Goal: Task Accomplishment & Management: Complete application form

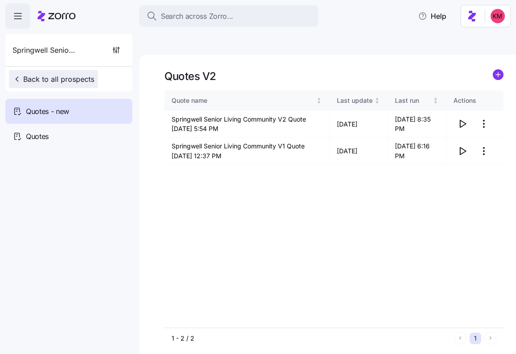
click at [52, 76] on span "Back to all prospects" at bounding box center [54, 79] width 82 height 11
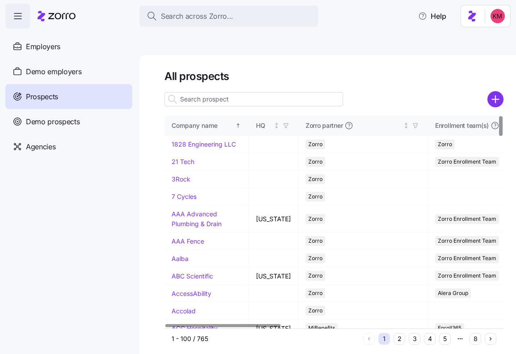
click at [250, 92] on input at bounding box center [254, 99] width 179 height 14
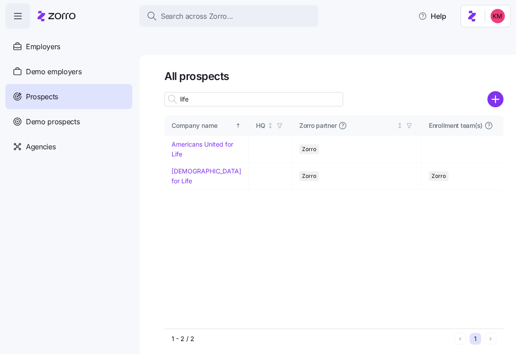
click at [231, 92] on input "life" at bounding box center [254, 99] width 179 height 14
type input "life"
click at [496, 92] on circle "add icon" at bounding box center [496, 99] width 15 height 15
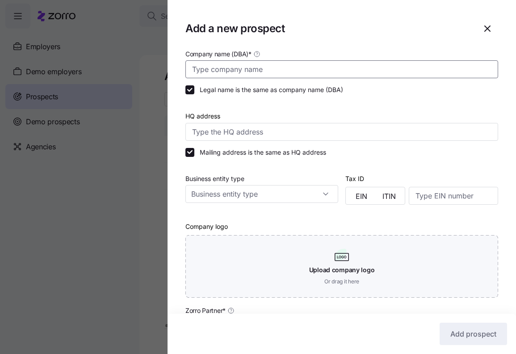
click at [286, 78] on input "Company name (DBA) *" at bounding box center [342, 69] width 313 height 18
click at [286, 74] on input "Company name (DBA) *" at bounding box center [342, 69] width 313 height 18
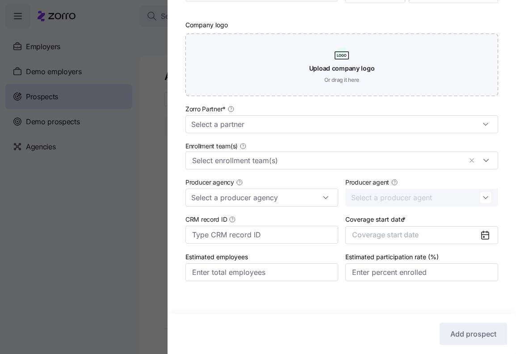
scroll to position [209, 0]
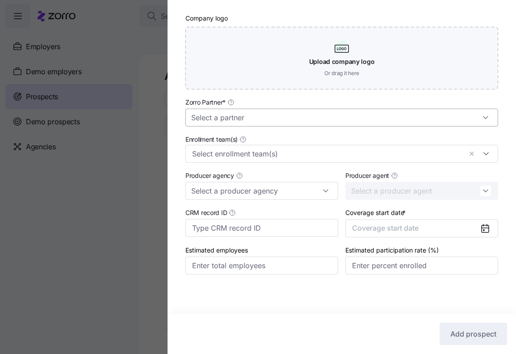
type input "LifeSpan"
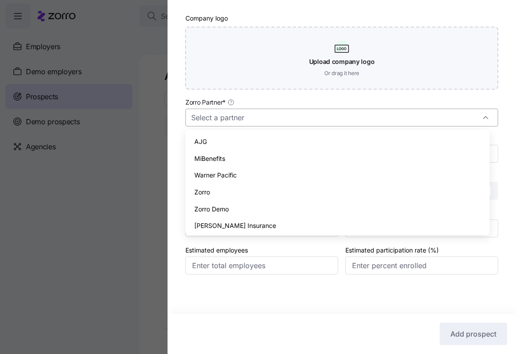
click at [287, 119] on input "Zorro Partner *" at bounding box center [342, 118] width 313 height 18
click at [248, 192] on div "Zorro" at bounding box center [337, 192] width 297 height 17
type input "Zorro"
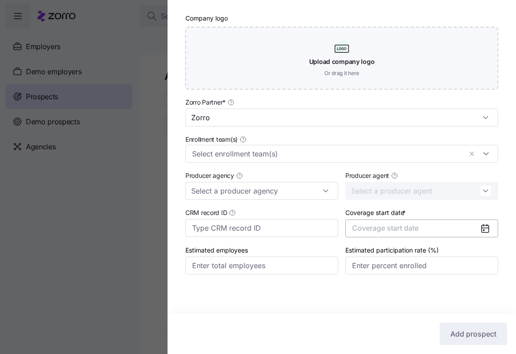
click at [399, 228] on span "Coverage start date" at bounding box center [385, 228] width 67 height 9
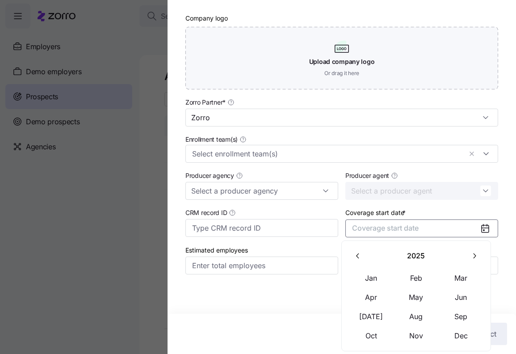
click at [471, 257] on icon "button" at bounding box center [474, 256] width 8 height 8
click at [370, 276] on button "Jan" at bounding box center [371, 278] width 45 height 19
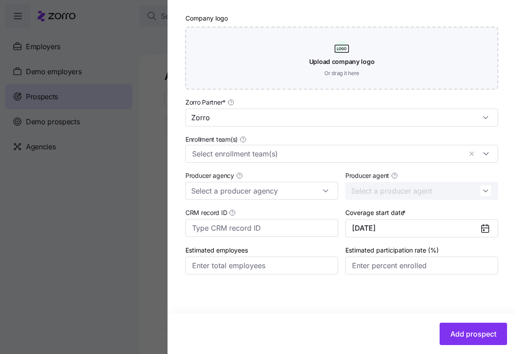
click at [446, 321] on div "Add prospect" at bounding box center [342, 334] width 349 height 40
click at [451, 331] on span "Add prospect" at bounding box center [474, 334] width 46 height 11
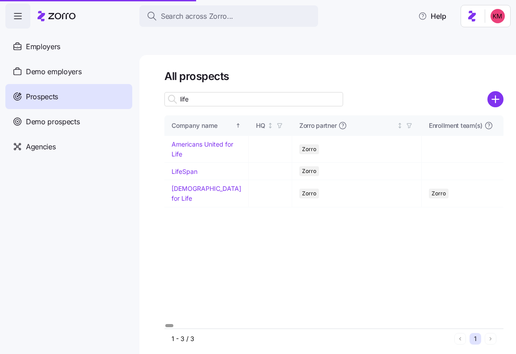
click at [288, 83] on div at bounding box center [334, 86] width 339 height 7
click at [178, 163] on td "LifeSpan" at bounding box center [207, 171] width 85 height 17
click at [179, 168] on link "LifeSpan" at bounding box center [185, 172] width 26 height 8
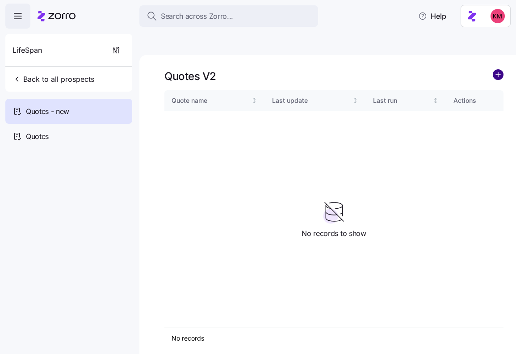
click at [495, 70] on circle "add icon" at bounding box center [499, 75] width 10 height 10
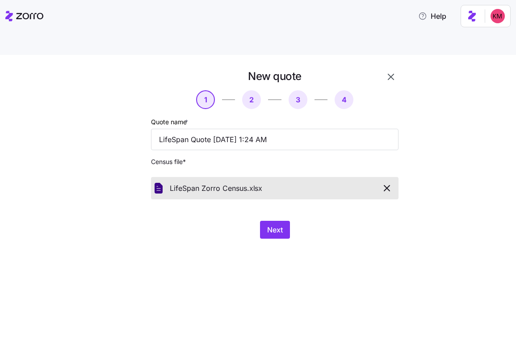
drag, startPoint x: 407, startPoint y: 234, endPoint x: 328, endPoint y: 225, distance: 79.6
click at [407, 234] on div "New quote 1 2 3 4 Quote name * LifeSpan Quote 10/04/2025 1:24 AM Census file * …" at bounding box center [258, 215] width 516 height 320
click at [275, 224] on span "Next" at bounding box center [275, 229] width 16 height 11
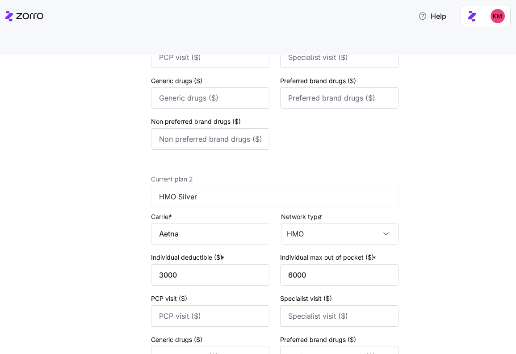
scroll to position [343, 0]
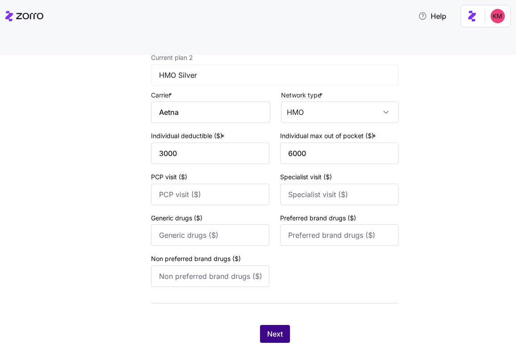
click at [271, 325] on button "Next" at bounding box center [275, 334] width 30 height 18
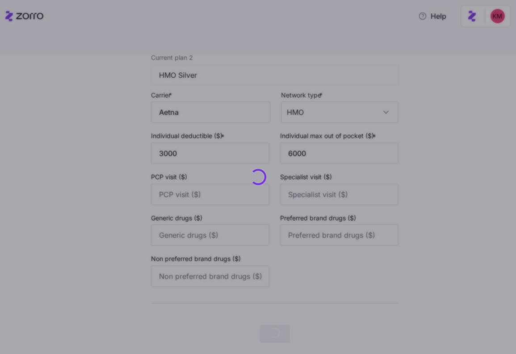
scroll to position [0, 0]
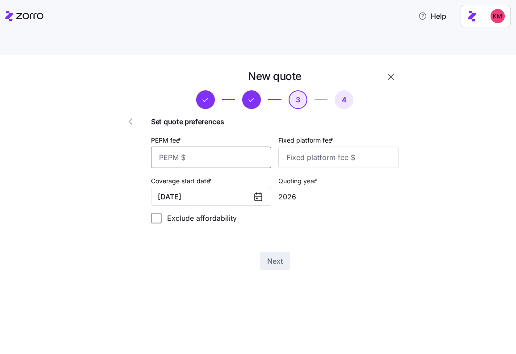
click at [233, 147] on input "PEPM fee *" at bounding box center [211, 157] width 120 height 21
click at [241, 147] on input "PEPM fee *" at bounding box center [211, 157] width 120 height 21
type input "30"
type input "1000"
click at [275, 256] on span "Next" at bounding box center [275, 261] width 16 height 11
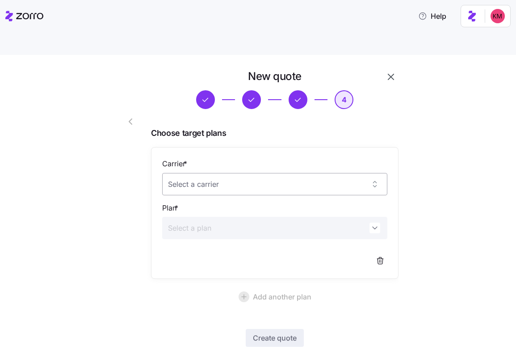
click at [198, 173] on input "Carrier *" at bounding box center [274, 184] width 225 height 22
click at [170, 195] on span "UnitedHealthcare" at bounding box center [194, 191] width 51 height 10
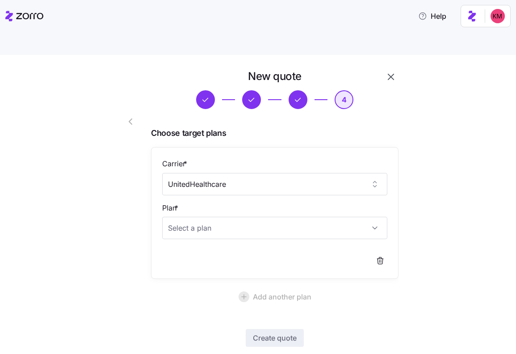
type input "UnitedHealthcare"
drag, startPoint x: 455, startPoint y: 191, endPoint x: 403, endPoint y: 202, distance: 53.5
click at [455, 191] on div "New quote 4 Choose target plans Carrier * UnitedHealthcare Plan * Add another p…" at bounding box center [264, 227] width 479 height 316
click at [261, 220] on div "Carrier * UnitedHealthcare Plan *" at bounding box center [274, 213] width 225 height 110
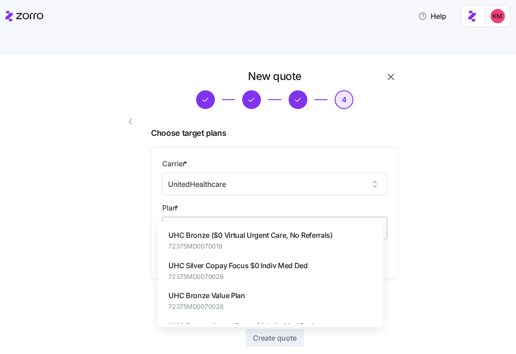
click at [259, 217] on input "Plan *" at bounding box center [274, 228] width 225 height 22
paste input "Gold-X HSA"
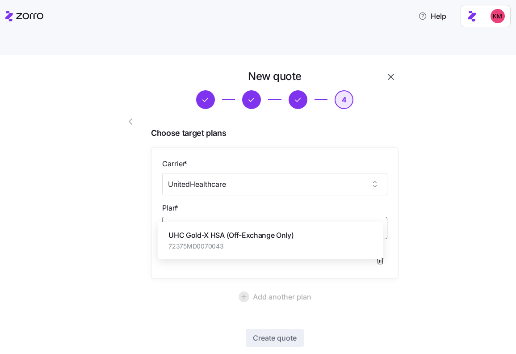
click at [240, 240] on span "UHC Gold-X HSA (Off-Exchange Only)" at bounding box center [231, 235] width 125 height 11
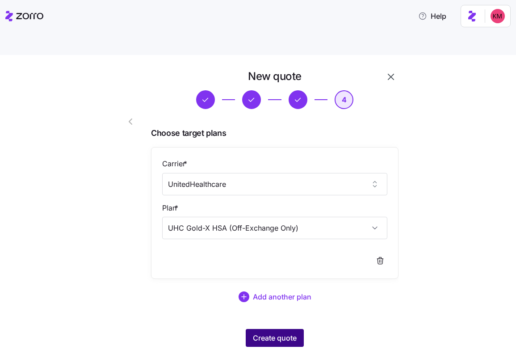
type input "UHC Gold-X HSA (Off-Exchange Only)"
click at [273, 333] on span "Create quote" at bounding box center [275, 338] width 44 height 11
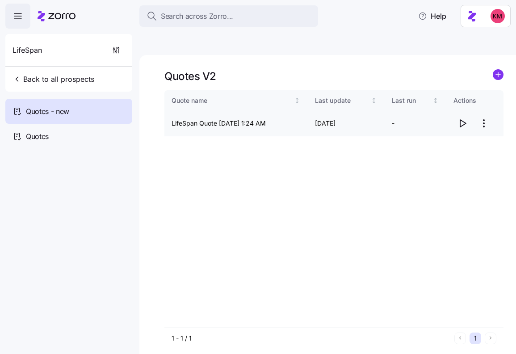
drag, startPoint x: 327, startPoint y: 125, endPoint x: 402, endPoint y: 103, distance: 78.1
click at [327, 124] on div "Quote name Last update Last run Actions LifeSpan Quote 10/04/2025 1:24 AM 10/04…" at bounding box center [334, 208] width 339 height 237
click at [488, 98] on html "Search across Zorro... Help LifeSpan Back to all prospects Quotes - new Quotes …" at bounding box center [258, 219] width 516 height 439
click at [434, 119] on div "Edit quote" at bounding box center [426, 124] width 30 height 10
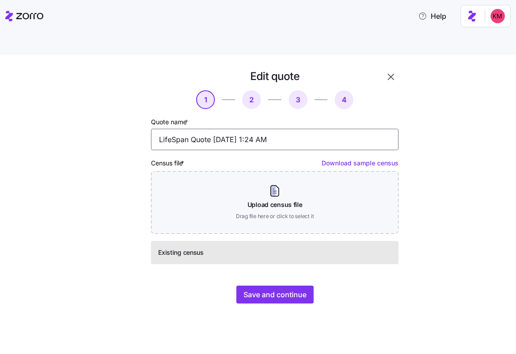
click at [191, 129] on input "LifeSpan Quote 10/04/2025 1:24 AM" at bounding box center [275, 139] width 248 height 21
type input "LifeSpan V1 Quote 10/04/2025 1:24 AM"
click at [284, 286] on div "Edit quote 1 2 3 4 Quote name * LifeSpan V1 Quote 10/04/2025 1:24 AM Census fil…" at bounding box center [264, 191] width 313 height 245
click at [282, 286] on button "Save and continue" at bounding box center [275, 295] width 77 height 18
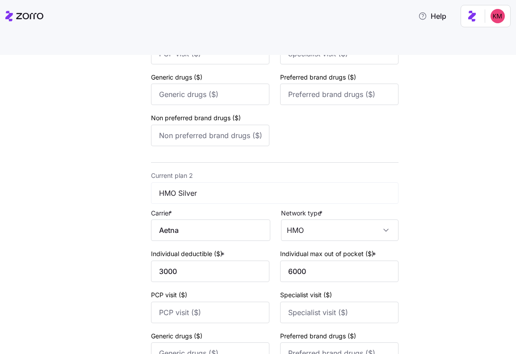
scroll to position [343, 0]
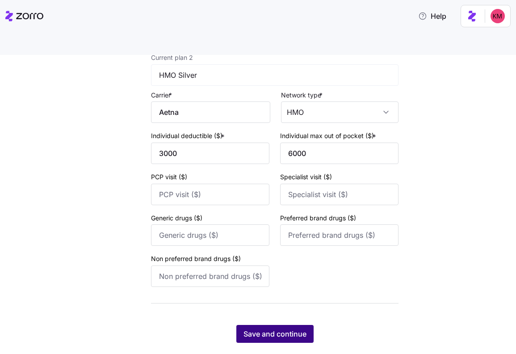
click at [263, 329] on span "Save and continue" at bounding box center [275, 334] width 63 height 11
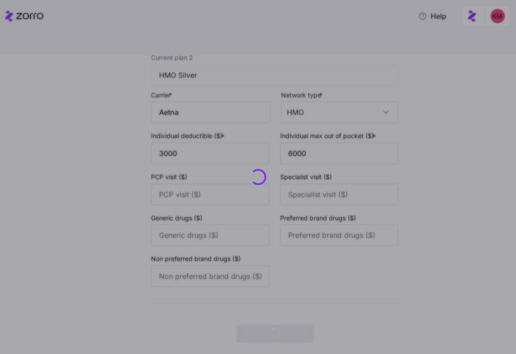
scroll to position [0, 0]
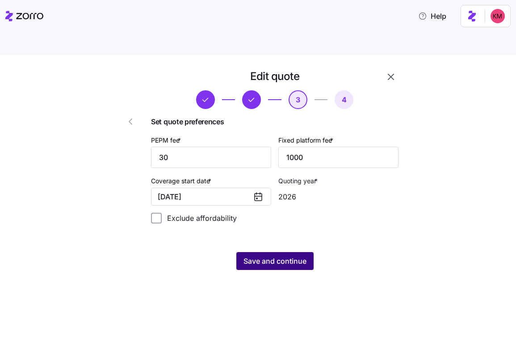
click at [286, 252] on button "Save and continue" at bounding box center [275, 261] width 77 height 18
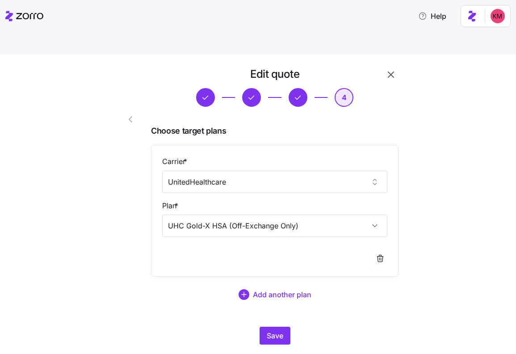
scroll to position [4, 0]
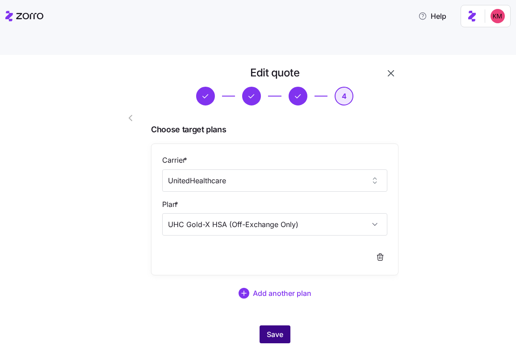
click at [267, 329] on span "Save" at bounding box center [275, 334] width 17 height 11
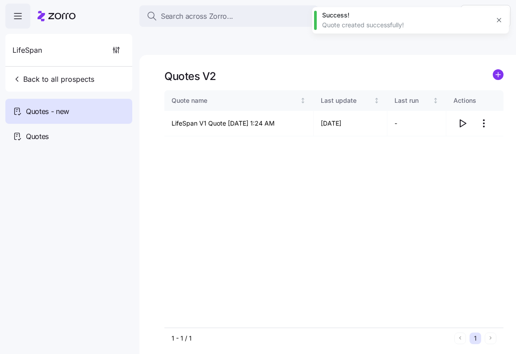
click at [504, 55] on div "Quotes V2 Quote name Last update Last run Actions LifeSpan V1 Quote 10/04/2025 …" at bounding box center [328, 215] width 377 height 320
click at [499, 72] on icon "add icon" at bounding box center [499, 74] width 0 height 4
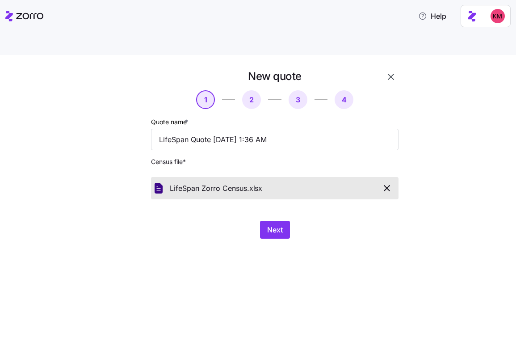
drag, startPoint x: 398, startPoint y: 262, endPoint x: 341, endPoint y: 241, distance: 61.1
click at [398, 262] on div "New quote 1 2 3 4 Quote name * LifeSpan Quote 10/04/2025 1:36 AM Census file * …" at bounding box center [258, 215] width 516 height 320
click at [284, 221] on button "Next" at bounding box center [275, 230] width 30 height 18
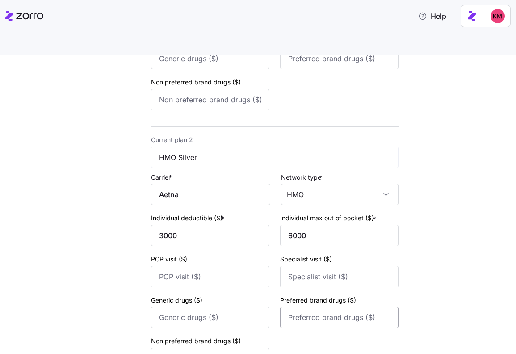
scroll to position [343, 0]
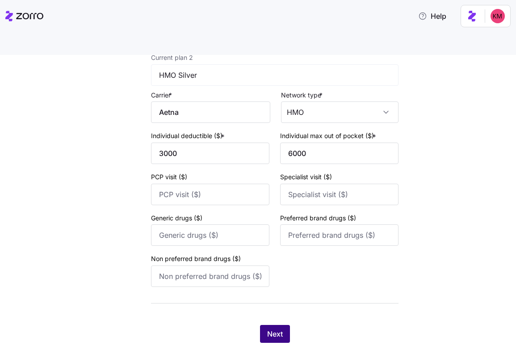
click at [278, 329] on span "Next" at bounding box center [275, 334] width 16 height 11
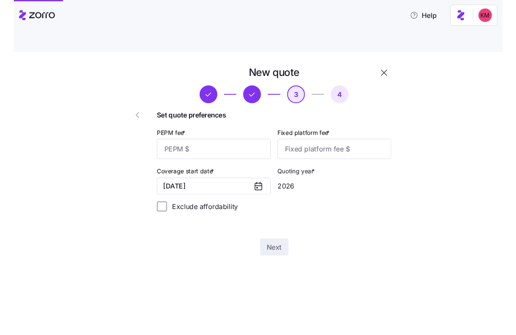
scroll to position [0, 0]
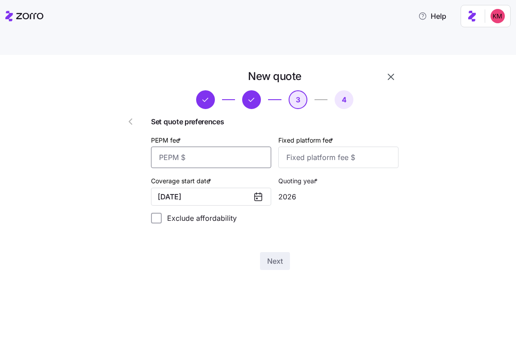
click at [221, 147] on input "PEPM fee *" at bounding box center [211, 157] width 120 height 21
click at [215, 147] on input "PEPM fee *" at bounding box center [211, 157] width 120 height 21
type input "30"
type input "1000"
click at [254, 252] on div "Next" at bounding box center [275, 261] width 248 height 18
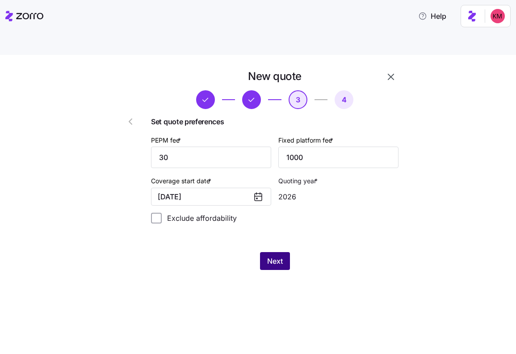
click at [267, 256] on span "Next" at bounding box center [275, 261] width 16 height 11
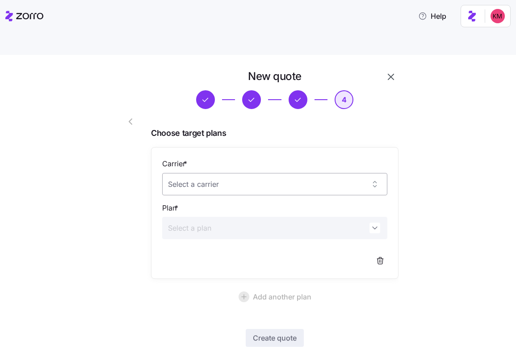
click at [233, 173] on input "Carrier *" at bounding box center [274, 184] width 225 height 22
click at [235, 202] on div "UnitedHealthcare" at bounding box center [270, 209] width 219 height 19
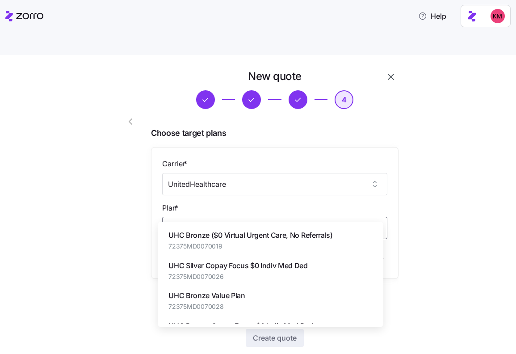
drag, startPoint x: 235, startPoint y: 202, endPoint x: 234, endPoint y: 192, distance: 9.9
click at [236, 217] on input "Plan *" at bounding box center [274, 228] width 225 height 22
click at [229, 173] on input "UnitedHealthcare" at bounding box center [274, 184] width 225 height 22
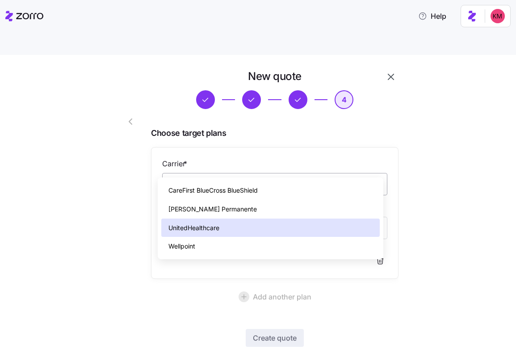
click at [229, 173] on input "UnitedHealthcare" at bounding box center [274, 184] width 225 height 22
click at [225, 191] on span "CareFirst BlueCross BlueShield" at bounding box center [213, 191] width 89 height 10
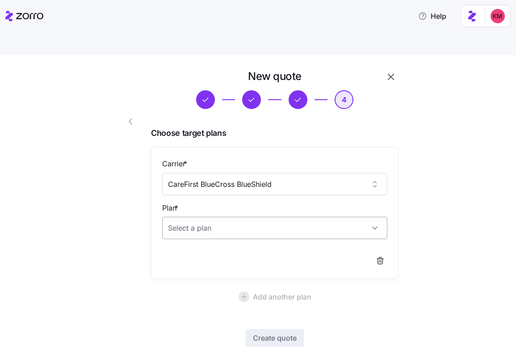
type input "CareFirst BlueCross BlueShield"
click at [216, 217] on input "Plan *" at bounding box center [274, 228] width 225 height 22
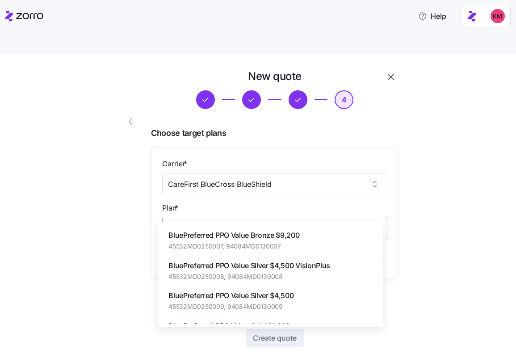
paste input "BlueChoice HMO HSA Bronze"
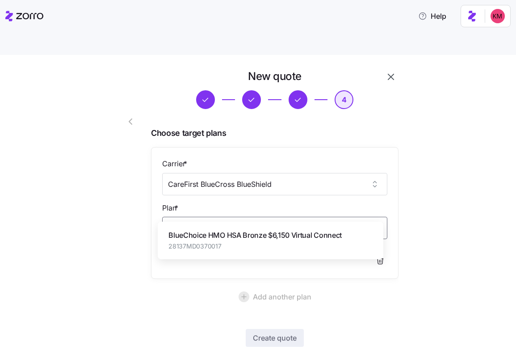
click at [219, 230] on span "BlueChoice HMO HSA Bronze $6,150 Virtual Connect" at bounding box center [255, 235] width 173 height 11
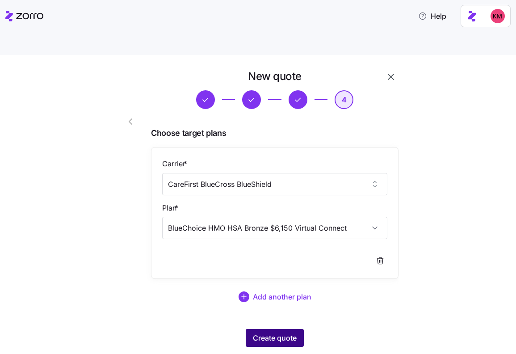
type input "BlueChoice HMO HSA Bronze $6,150 Virtual Connect"
click at [265, 333] on span "Create quote" at bounding box center [275, 338] width 44 height 11
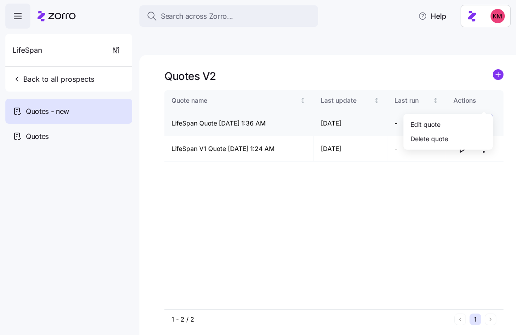
click at [484, 105] on html "Search across Zorro... Help LifeSpan Back to all prospects Quotes - new Quotes …" at bounding box center [258, 210] width 516 height 420
click at [445, 122] on div "Edit quote" at bounding box center [448, 124] width 82 height 14
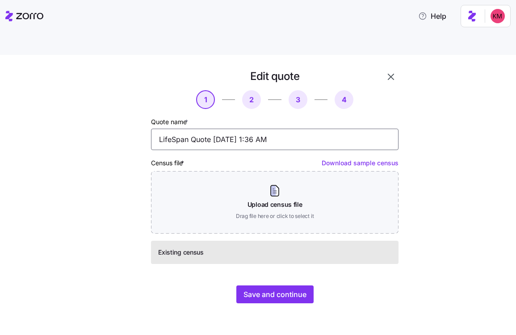
click at [191, 129] on input "LifeSpan Quote 10/04/2025 1:36 AM" at bounding box center [275, 139] width 248 height 21
type input "LifeSpan V3 Quote 10/04/2025 1:36 AM"
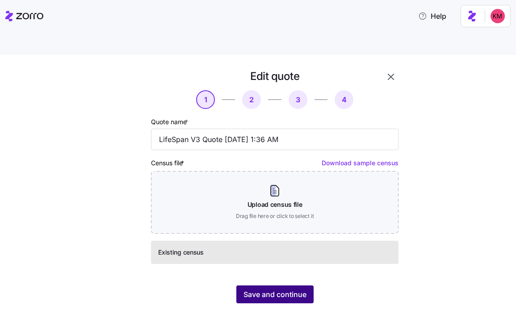
click at [268, 289] on span "Save and continue" at bounding box center [275, 294] width 63 height 11
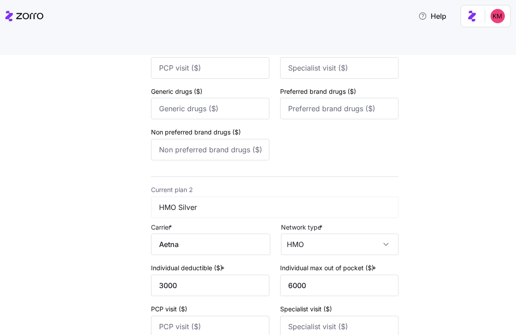
scroll to position [363, 0]
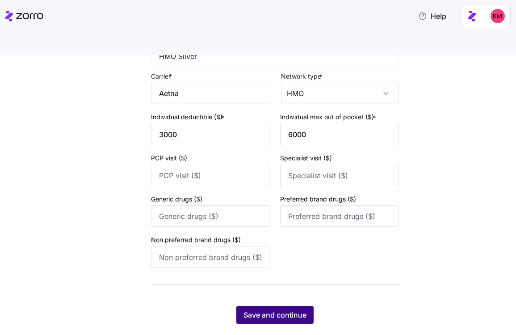
click at [277, 310] on span "Save and continue" at bounding box center [275, 315] width 63 height 11
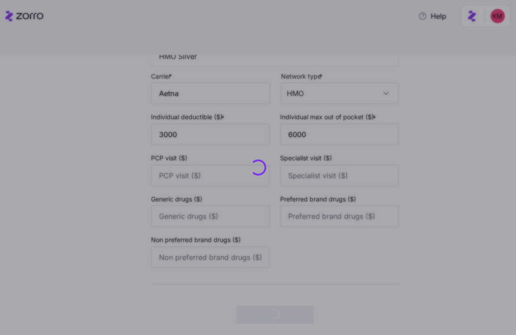
scroll to position [0, 0]
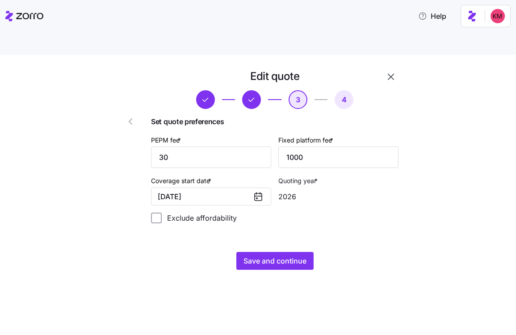
click at [277, 249] on div "Edit quote 3 4 Set quote preferences PEPM fee * 30 Fixed platform fee * 1000 Co…" at bounding box center [264, 174] width 313 height 211
click at [277, 252] on button "Save and continue" at bounding box center [275, 261] width 77 height 18
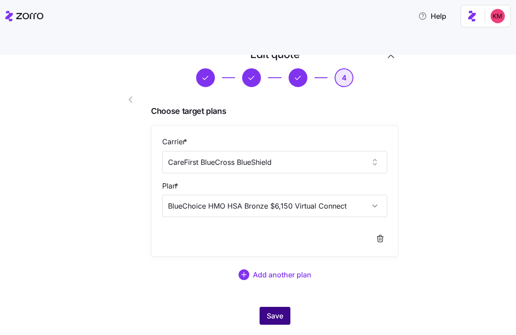
scroll to position [22, 0]
click at [273, 307] on button "Save" at bounding box center [275, 316] width 31 height 18
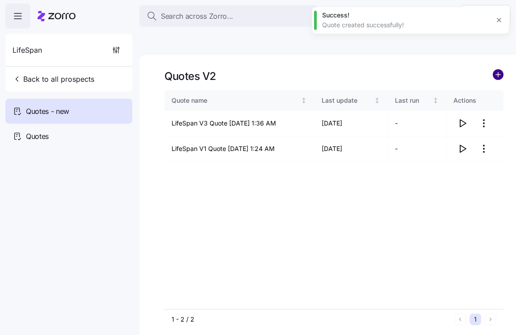
click at [502, 70] on circle "add icon" at bounding box center [499, 75] width 10 height 10
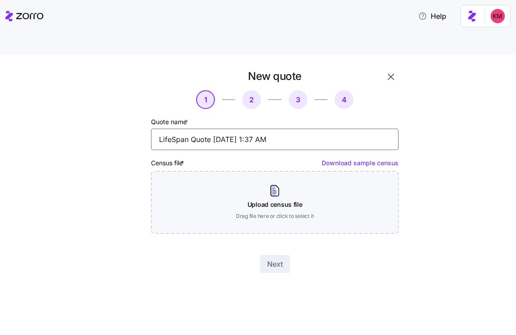
drag, startPoint x: 190, startPoint y: 119, endPoint x: 205, endPoint y: 110, distance: 17.8
click at [190, 129] on input "LifeSpan Quote 10/04/2025 1:37 AM" at bounding box center [275, 139] width 248 height 21
type input "LifeSpan V4 Quote 10/04/2025 1:37 AM"
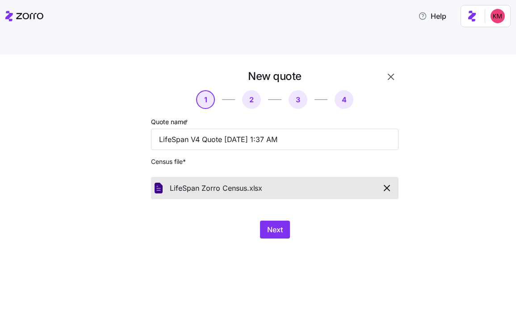
drag, startPoint x: 357, startPoint y: 253, endPoint x: 313, endPoint y: 227, distance: 51.5
click at [357, 253] on div "New quote 1 2 3 4 Quote name * LifeSpan V4 Quote 10/04/2025 1:37 AM Census file…" at bounding box center [258, 205] width 516 height 301
click at [274, 224] on span "Next" at bounding box center [275, 229] width 16 height 11
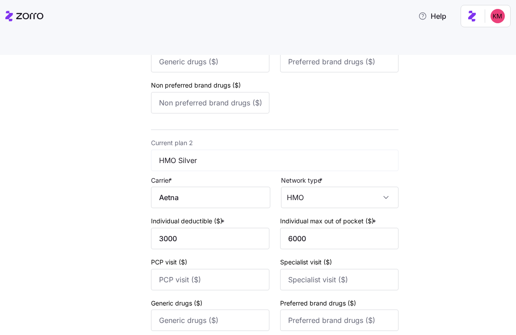
scroll to position [363, 0]
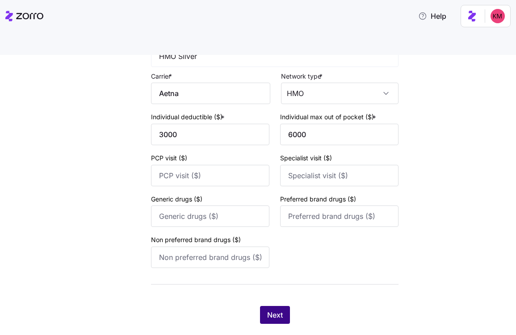
click at [271, 306] on button "Next" at bounding box center [275, 315] width 30 height 18
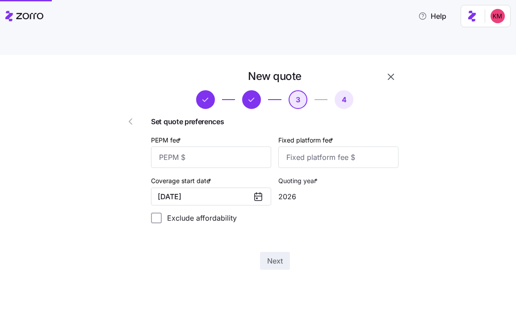
scroll to position [0, 0]
click at [215, 147] on input "PEPM fee *" at bounding box center [211, 157] width 120 height 21
type input "30"
type input "1000"
click at [271, 252] on button "Next" at bounding box center [275, 261] width 30 height 18
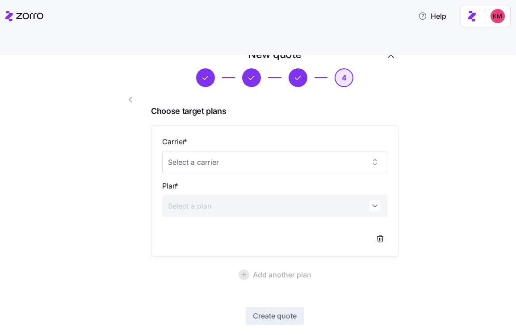
scroll to position [49, 0]
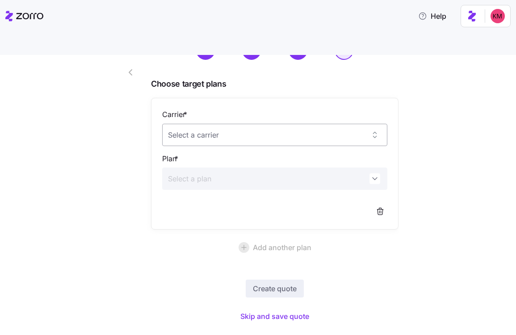
click at [222, 124] on input "Carrier *" at bounding box center [274, 135] width 225 height 22
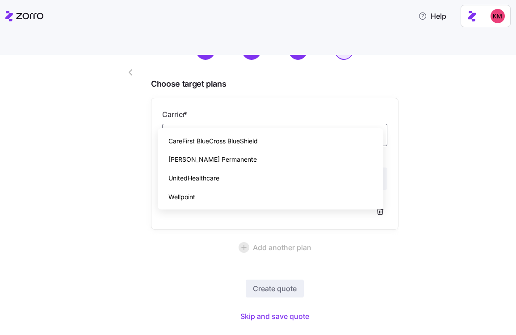
click at [220, 141] on span "CareFirst BlueCross BlueShield" at bounding box center [213, 141] width 89 height 10
type input "CareFirst BlueCross BlueShield"
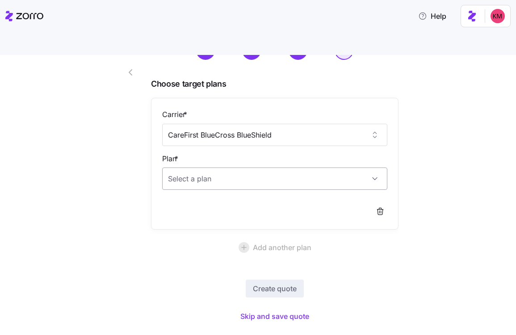
click at [213, 168] on input "Plan *" at bounding box center [274, 179] width 225 height 22
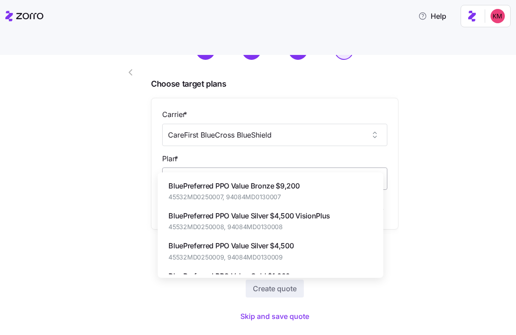
paste input "HMO Value Gold $1,000"
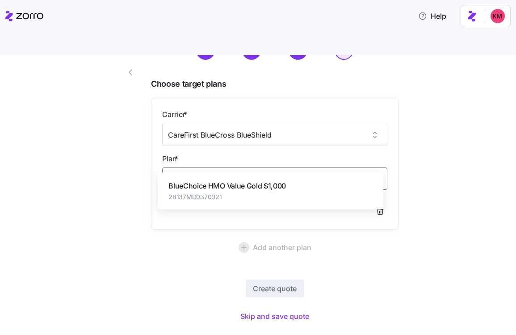
click at [217, 182] on span "BlueChoice HMO Value Gold $1,000" at bounding box center [228, 186] width 118 height 11
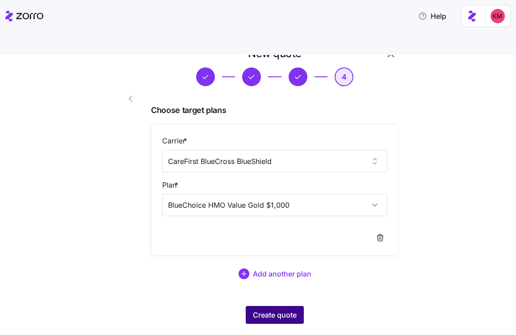
type input "BlueChoice HMO Value Gold $1,000"
click at [258, 310] on span "Create quote" at bounding box center [275, 315] width 44 height 11
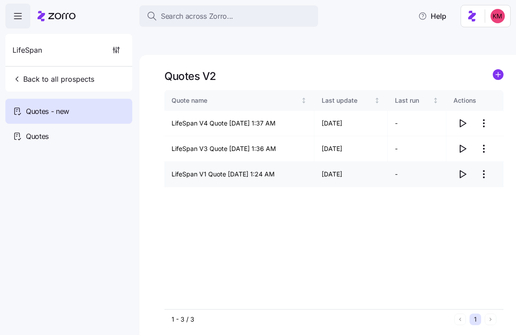
click at [462, 169] on icon "button" at bounding box center [462, 174] width 11 height 11
click at [465, 171] on icon "button" at bounding box center [464, 174] width 6 height 7
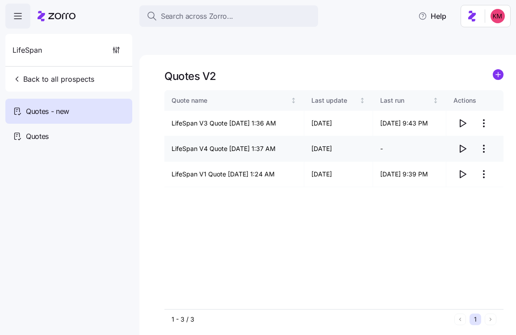
click at [465, 145] on icon "button" at bounding box center [464, 148] width 6 height 7
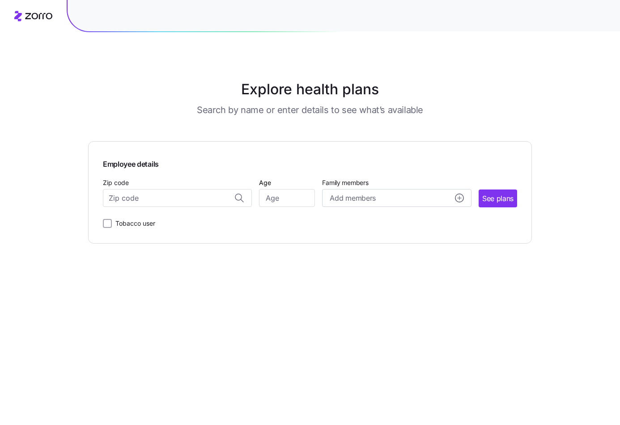
click at [195, 177] on div "Zip code" at bounding box center [177, 192] width 149 height 30
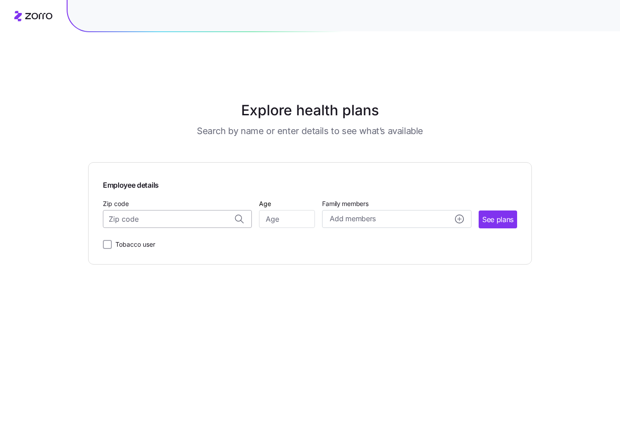
click at [190, 210] on input "Zip code" at bounding box center [177, 219] width 149 height 18
paste input "21136"
click at [181, 237] on span "21136, Baltimore County, MD" at bounding box center [175, 242] width 125 height 11
type input "21136, Baltimore County, MD"
click at [312, 204] on div "Zip code 21136, Baltimore County, MD Age Family members Add members See plans" at bounding box center [310, 213] width 414 height 30
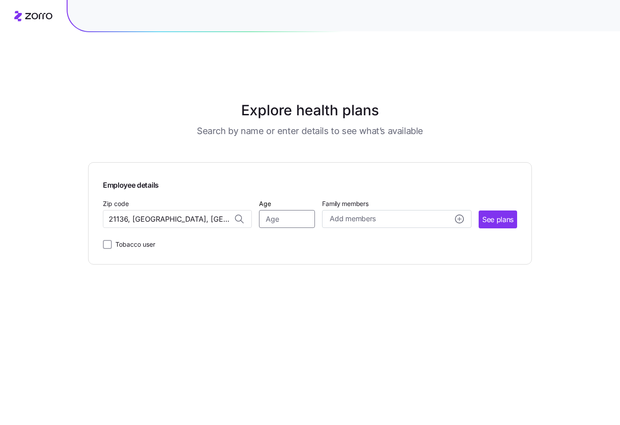
click at [309, 210] on input "Age" at bounding box center [287, 219] width 56 height 18
type input "35"
click at [486, 214] on span "See plans" at bounding box center [497, 219] width 31 height 11
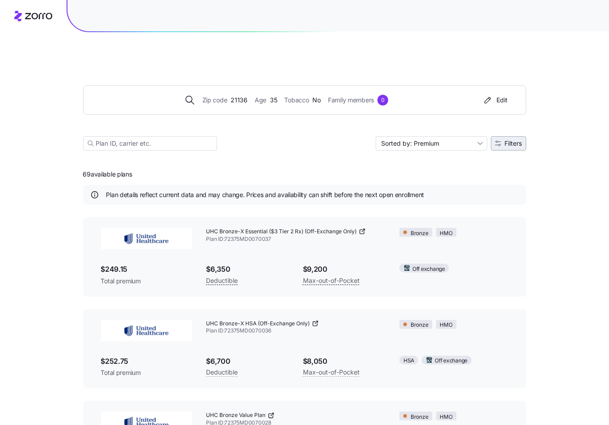
click at [511, 140] on span "Filters" at bounding box center [513, 143] width 17 height 6
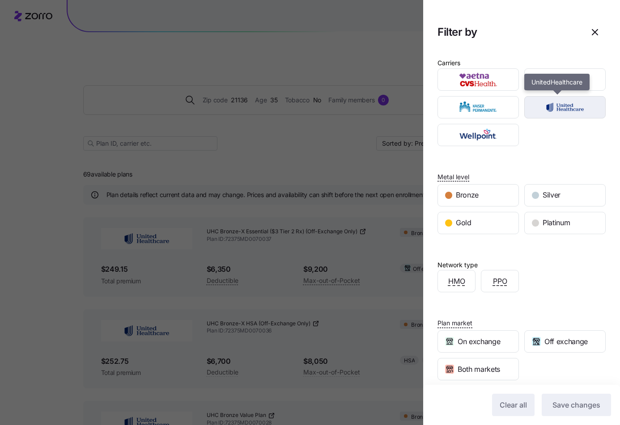
click at [541, 107] on img "button" at bounding box center [565, 107] width 66 height 18
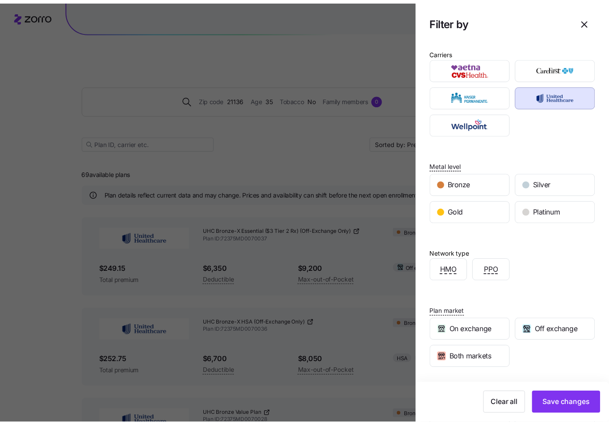
scroll to position [20, 0]
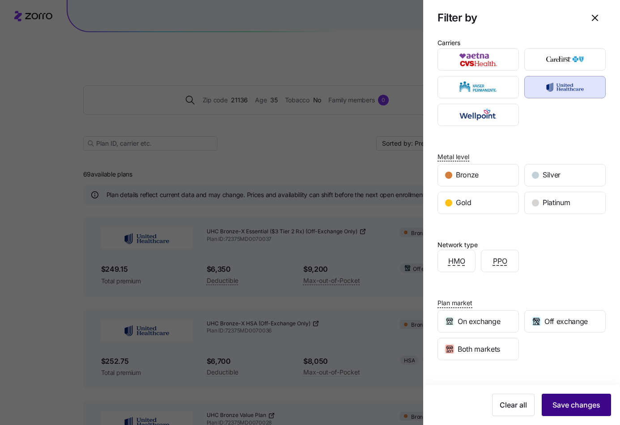
click at [547, 394] on button "Save changes" at bounding box center [575, 405] width 69 height 22
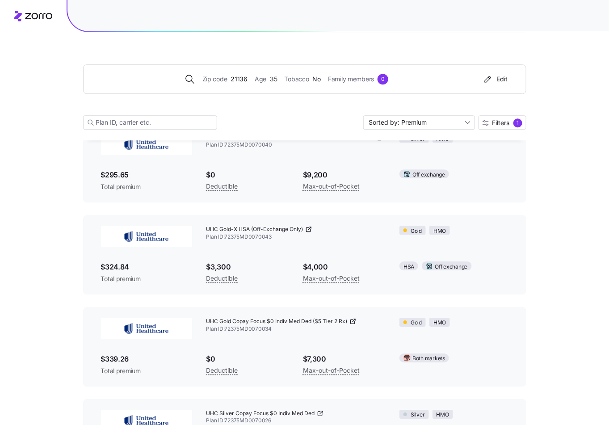
scroll to position [831, 0]
drag, startPoint x: 203, startPoint y: 205, endPoint x: 304, endPoint y: 210, distance: 100.7
click at [304, 218] on div "UHC Gold-X HSA (Off-Exchange Only) Plan ID: 72375MD0070043" at bounding box center [296, 233] width 194 height 30
copy span "UHC Gold-X HSA (Off-Exchange Only)"
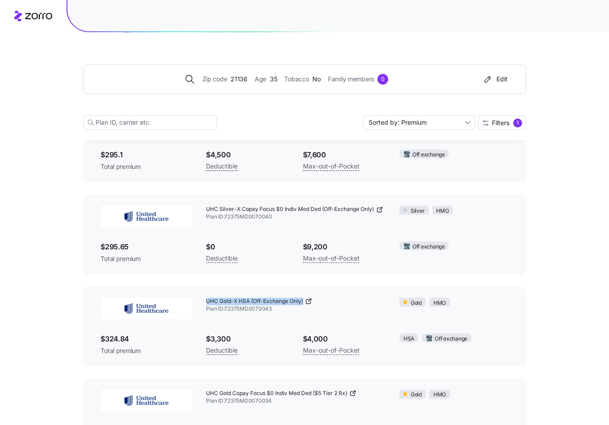
scroll to position [765, 0]
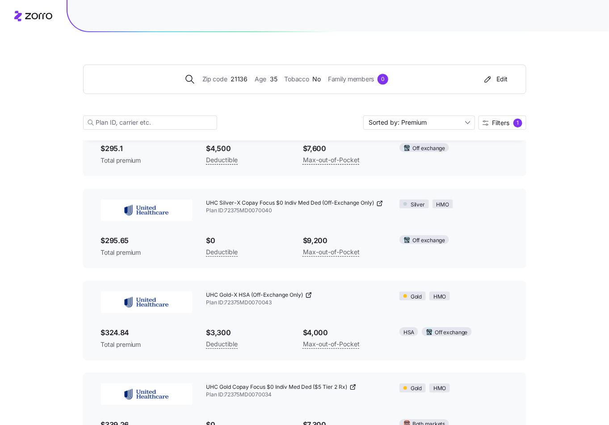
click at [287, 246] on div "Deductible" at bounding box center [248, 251] width 82 height 11
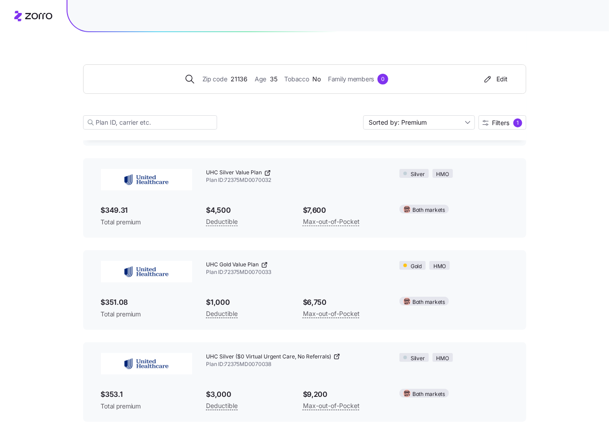
scroll to position [1246, 0]
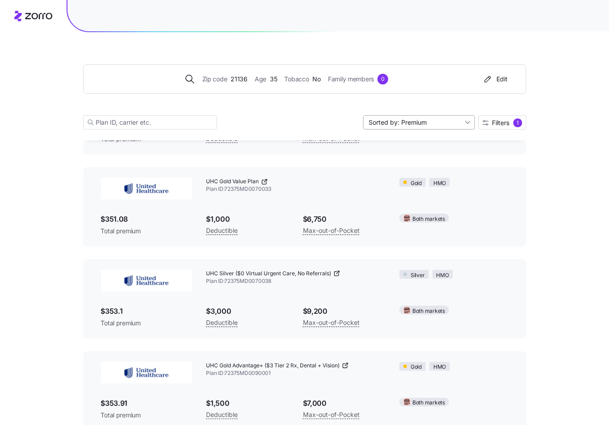
click at [440, 118] on input "Sorted by: Premium" at bounding box center [420, 122] width 112 height 14
click at [416, 153] on div "Deductible" at bounding box center [419, 156] width 105 height 13
type input "Sorted by: Deductible"
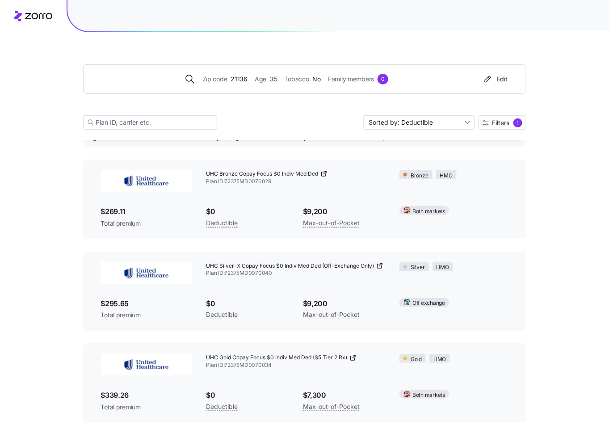
scroll to position [0, 0]
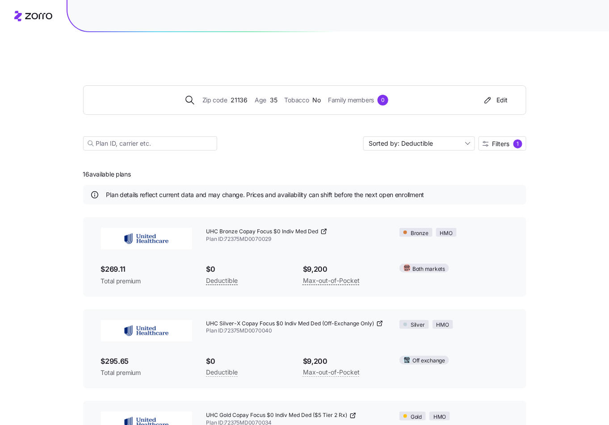
click at [322, 228] on icon at bounding box center [324, 231] width 7 height 7
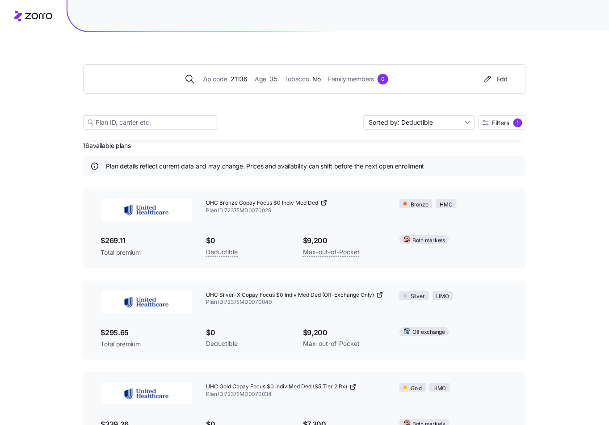
scroll to position [95, 0]
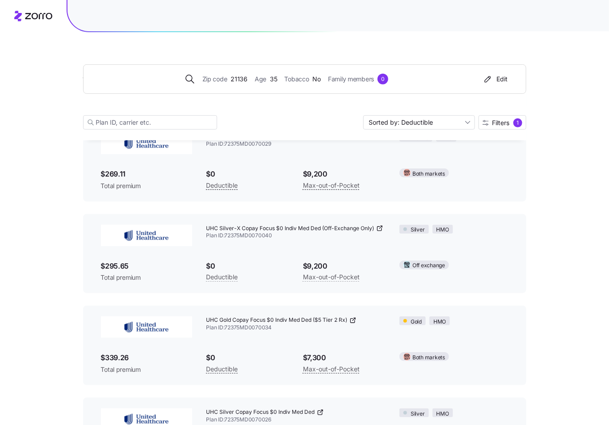
click at [379, 225] on icon at bounding box center [379, 228] width 7 height 7
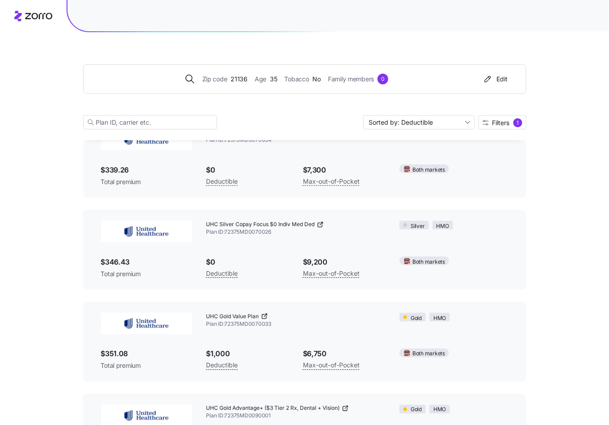
scroll to position [295, 0]
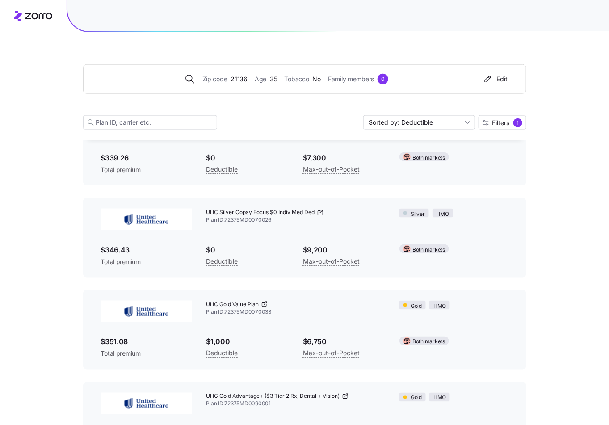
click at [321, 209] on icon at bounding box center [320, 212] width 7 height 7
click at [354, 82] on span "Family members" at bounding box center [351, 79] width 46 height 10
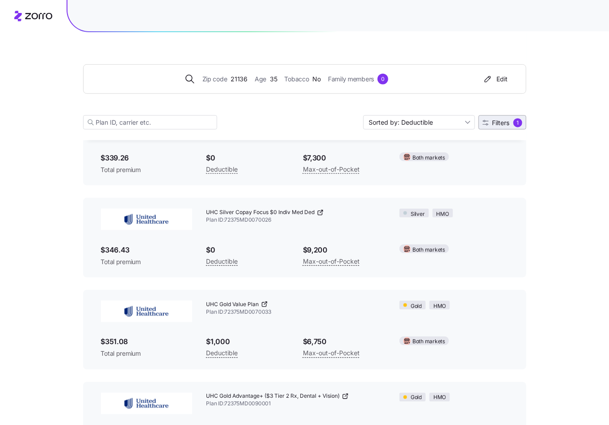
click at [504, 115] on div "Sorted by: Deductible Filters 1" at bounding box center [445, 122] width 163 height 14
click at [501, 121] on span "Filters" at bounding box center [501, 123] width 17 height 6
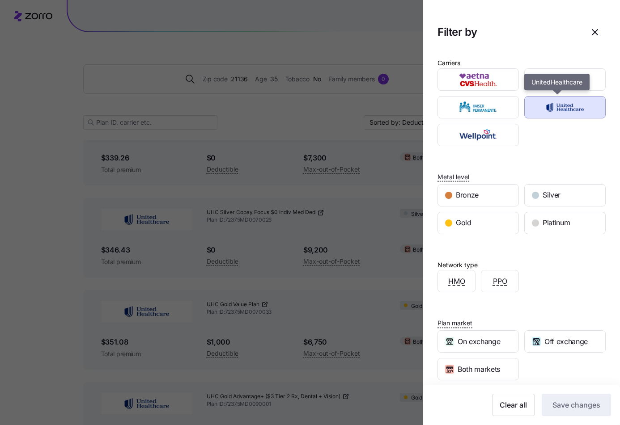
click at [555, 98] on img "button" at bounding box center [565, 107] width 66 height 18
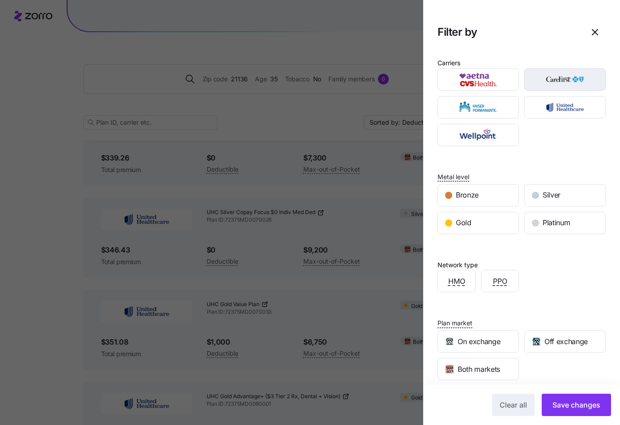
click at [559, 77] on img "button" at bounding box center [565, 80] width 66 height 18
click at [575, 394] on button "Save changes" at bounding box center [575, 405] width 69 height 22
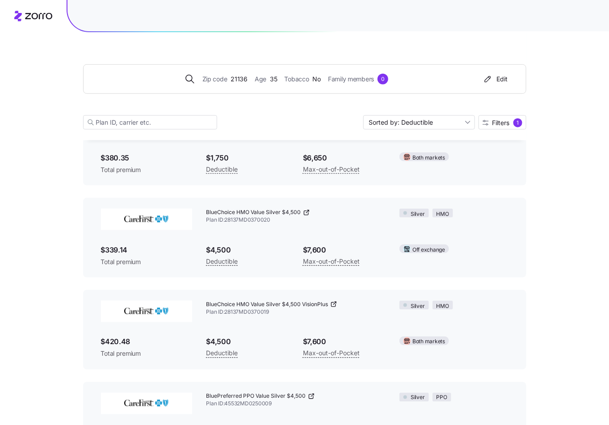
scroll to position [643, 0]
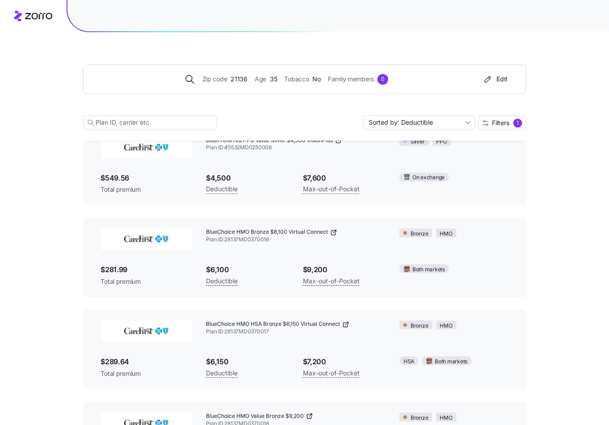
click at [169, 278] on div "BlueChoice HMO Value Gold $1,000 Plan ID: 28137MD0370021 Gold HMO $406.01 Total…" at bounding box center [305, 74] width 444 height 1000
drag, startPoint x: 281, startPoint y: 340, endPoint x: 277, endPoint y: 335, distance: 5.7
click at [280, 356] on span "$6,150" at bounding box center [248, 361] width 82 height 11
drag, startPoint x: 235, startPoint y: 303, endPoint x: 341, endPoint y: 303, distance: 105.5
click at [341, 313] on div "BlueChoice HMO HSA Bronze $6,150 Virtual Connect Plan ID: 28137MD0370017" at bounding box center [296, 328] width 194 height 30
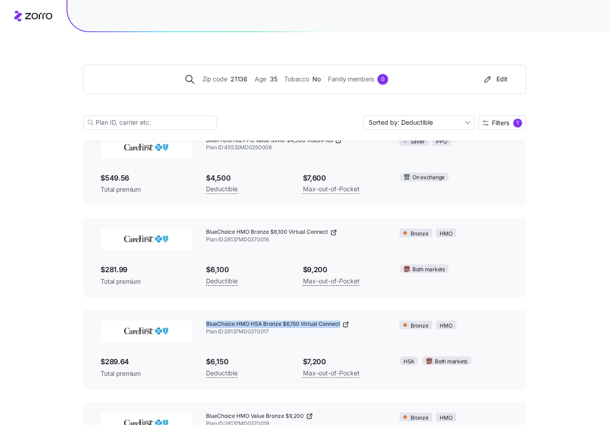
copy span "BlueChoice HMO HSA Bronze $6,150 Virtual Connect"
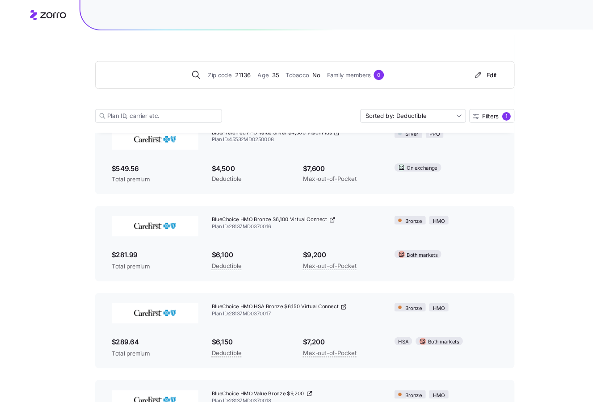
scroll to position [0, 0]
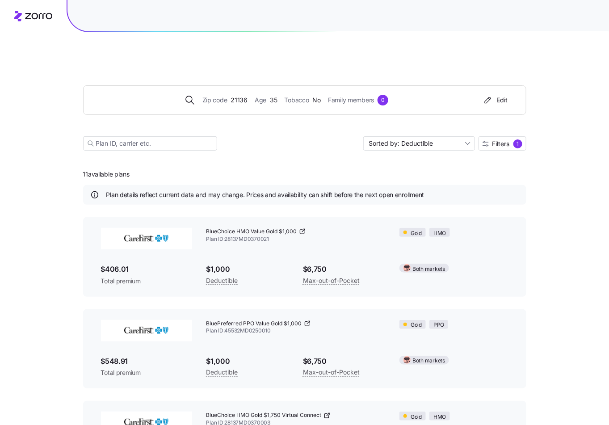
drag, startPoint x: 199, startPoint y: 208, endPoint x: 266, endPoint y: 203, distance: 67.3
click at [267, 217] on div "BlueChoice HMO Value Gold $1,000 Plan ID: 28137MD0370021 Gold HMO $406.01 Total…" at bounding box center [305, 257] width 444 height 80
click at [251, 228] on span "BlueChoice HMO Value Gold $1,000" at bounding box center [252, 232] width 91 height 8
drag, startPoint x: 207, startPoint y: 211, endPoint x: 294, endPoint y: 208, distance: 86.8
click at [295, 228] on span "BlueChoice HMO Value Gold $1,000" at bounding box center [252, 232] width 91 height 8
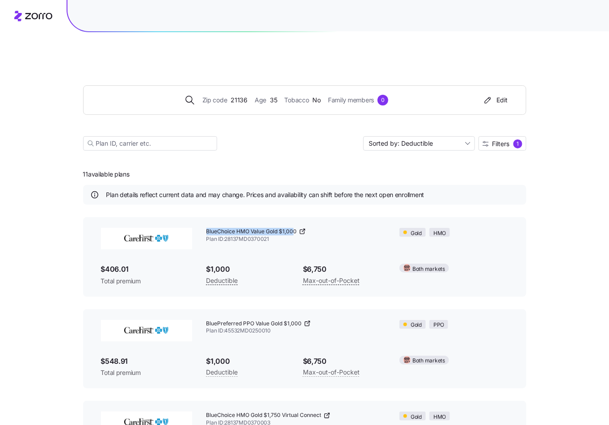
copy span "BlueChoice HMO Value Gold $1,00"
click at [297, 228] on span "BlueChoice HMO Value Gold $1,000" at bounding box center [252, 232] width 91 height 8
copy span "BlueChoice HMO Value Gold $1,000"
click at [271, 136] on div "Sorted by: Deductible Filters 1" at bounding box center [305, 143] width 444 height 14
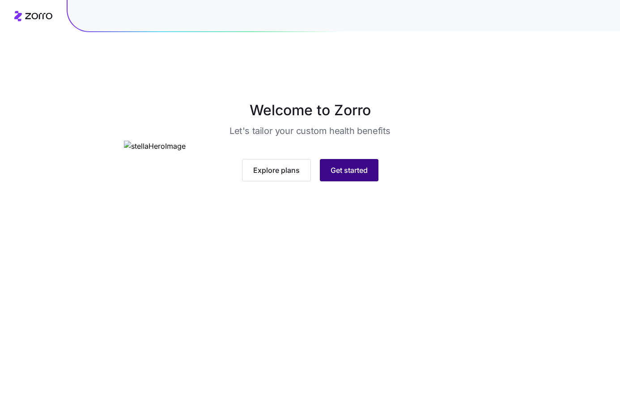
click at [358, 182] on button "Get started" at bounding box center [349, 170] width 59 height 22
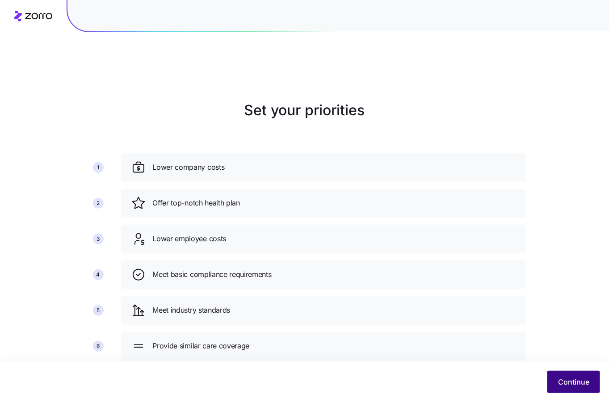
click at [554, 392] on button "Continue" at bounding box center [574, 382] width 53 height 22
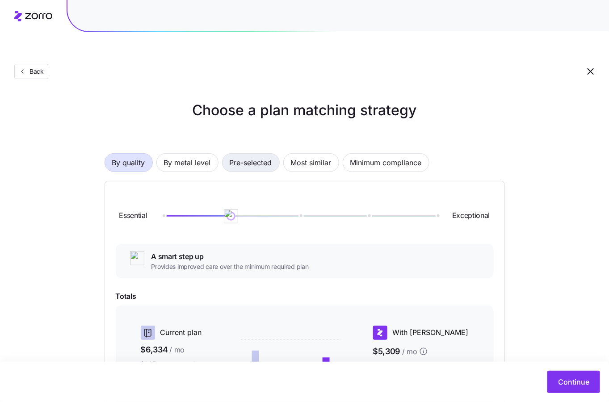
click at [256, 154] on span "Pre-selected" at bounding box center [251, 163] width 42 height 18
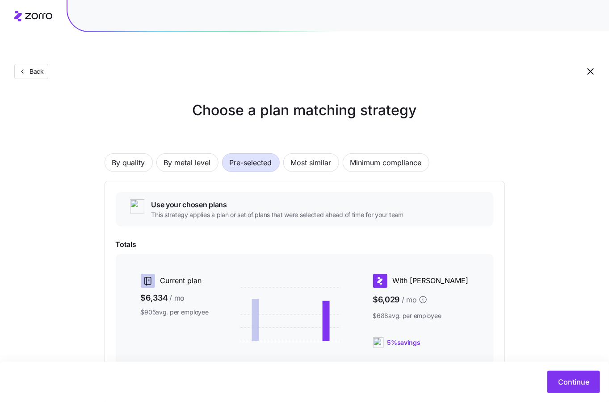
scroll to position [102, 0]
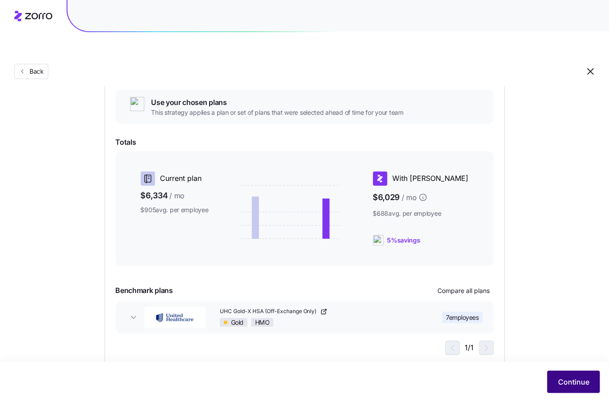
click at [580, 385] on span "Continue" at bounding box center [573, 382] width 31 height 11
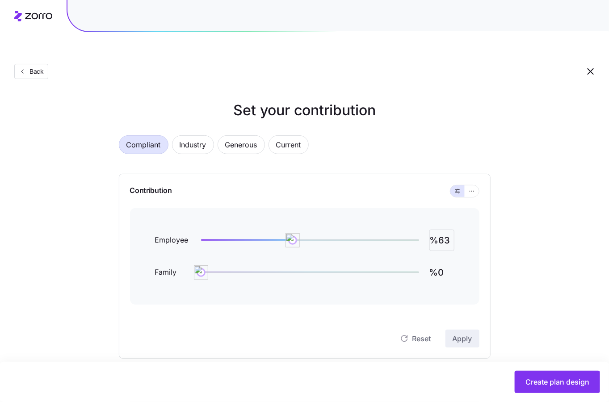
click at [446, 230] on input "%63" at bounding box center [442, 240] width 25 height 21
type input "%100"
click at [468, 330] on button "Apply" at bounding box center [463, 339] width 34 height 18
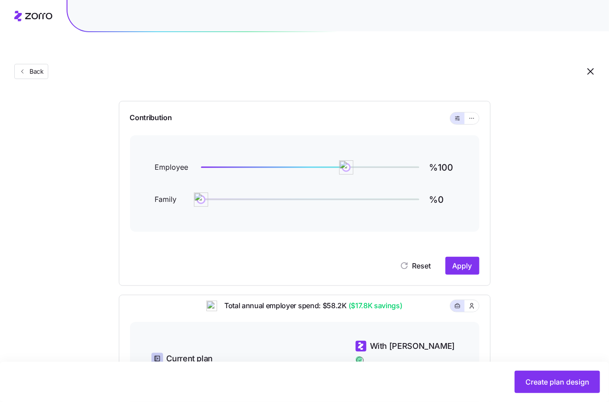
scroll to position [264, 0]
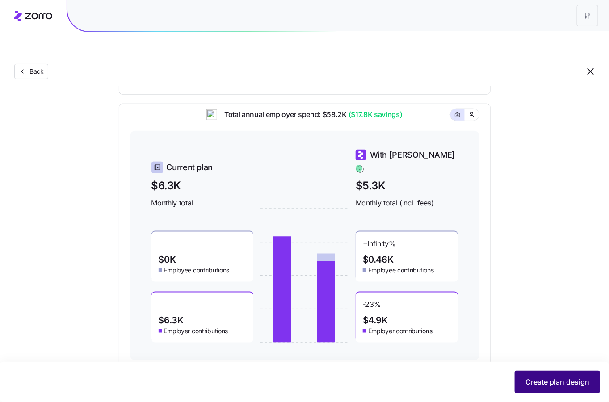
click at [530, 373] on button "Create plan design" at bounding box center [557, 382] width 85 height 22
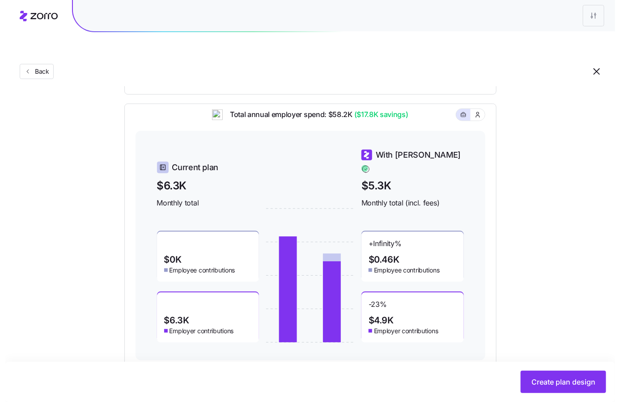
scroll to position [0, 0]
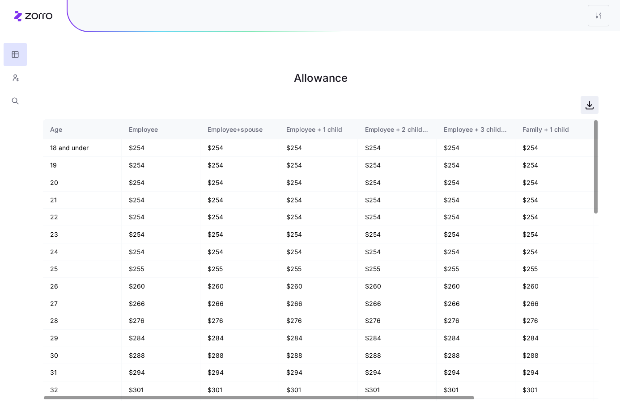
click at [591, 100] on icon "button" at bounding box center [589, 105] width 11 height 11
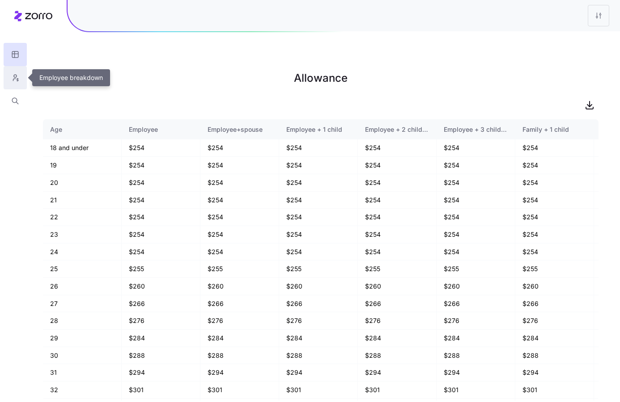
click at [15, 78] on icon "button" at bounding box center [15, 77] width 8 height 9
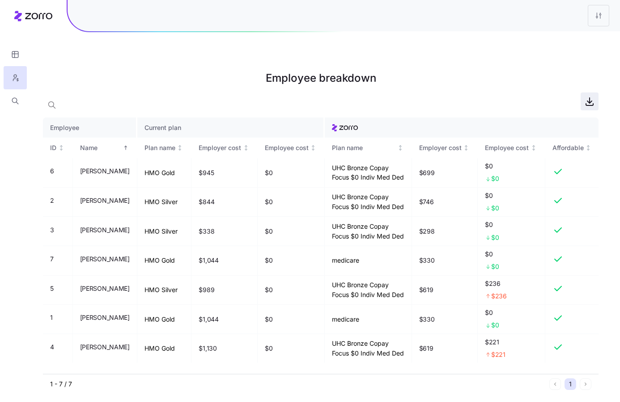
click at [594, 96] on icon "button" at bounding box center [589, 101] width 11 height 11
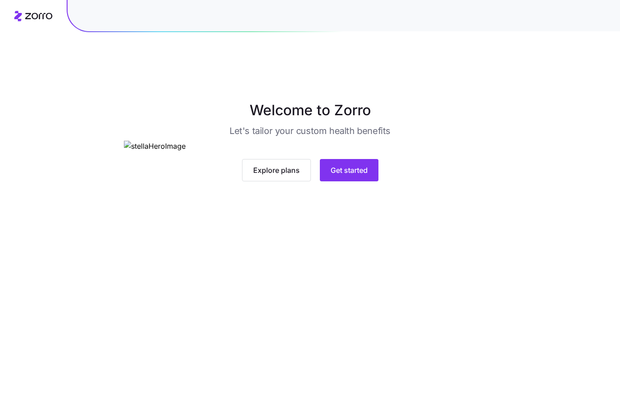
click at [384, 182] on div "Explore plans Get started" at bounding box center [310, 161] width 372 height 41
click at [331, 176] on span "Get started" at bounding box center [348, 170] width 37 height 11
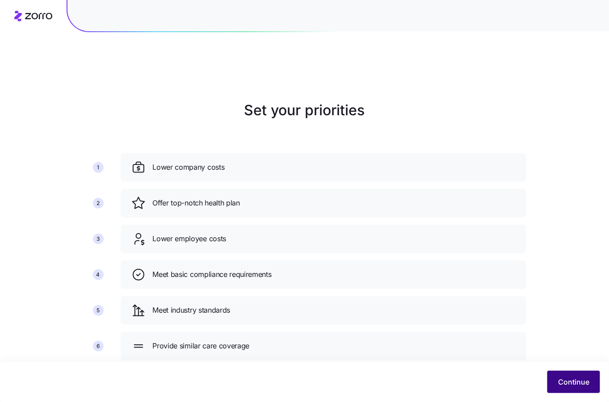
click at [562, 380] on span "Continue" at bounding box center [573, 382] width 31 height 11
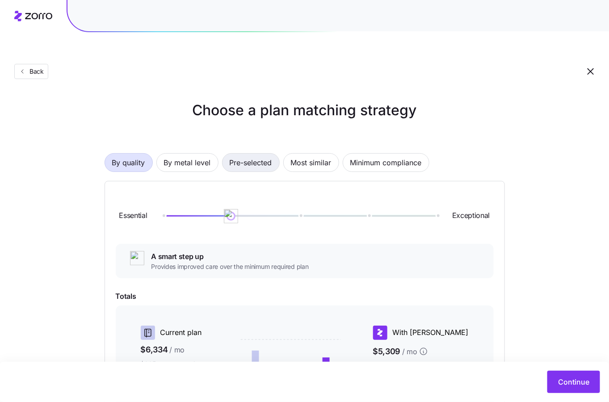
click at [272, 154] on span "Pre-selected" at bounding box center [251, 163] width 42 height 18
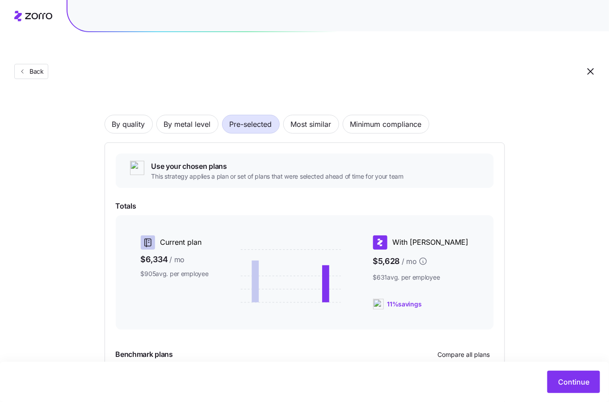
scroll to position [102, 0]
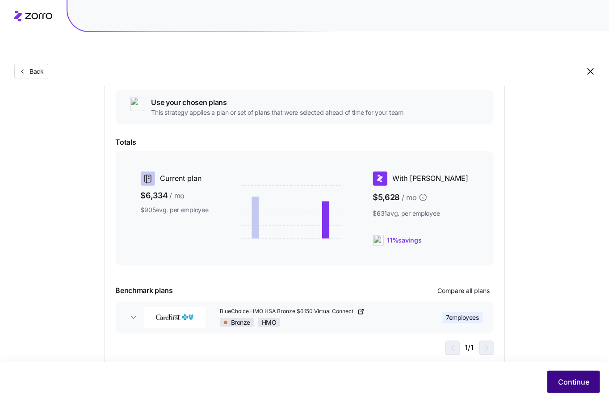
click at [563, 383] on span "Continue" at bounding box center [573, 382] width 31 height 11
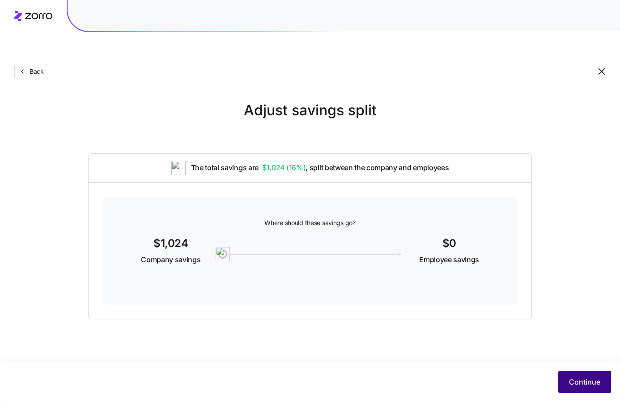
click at [575, 387] on span "Continue" at bounding box center [584, 382] width 31 height 11
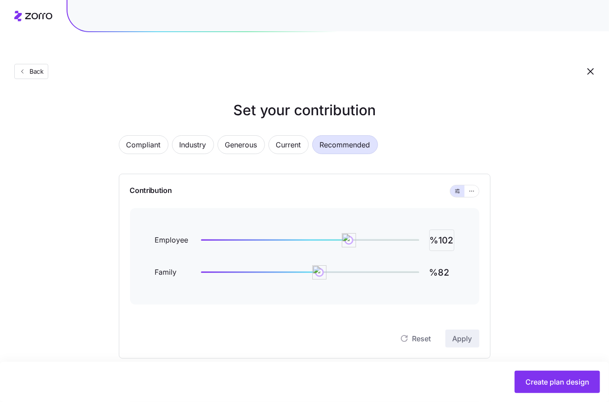
click at [453, 230] on input "%102" at bounding box center [442, 240] width 25 height 21
type input "%100"
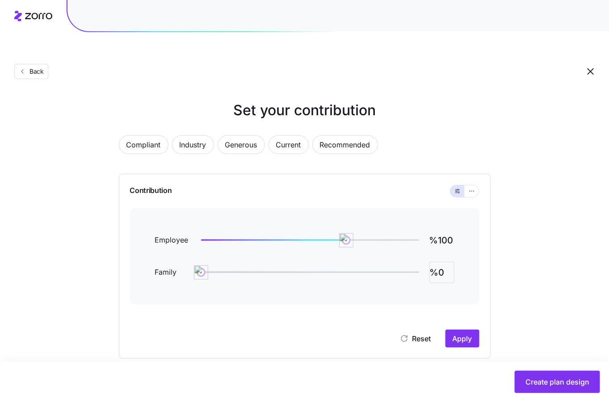
type input "%0"
click at [470, 328] on div "Contribution Employee %100 Family %0 Reset Apply" at bounding box center [305, 266] width 372 height 185
click at [467, 334] on span "Apply" at bounding box center [463, 339] width 20 height 11
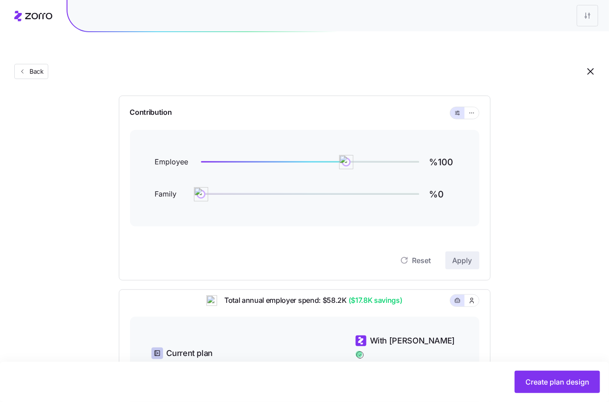
scroll to position [80, 0]
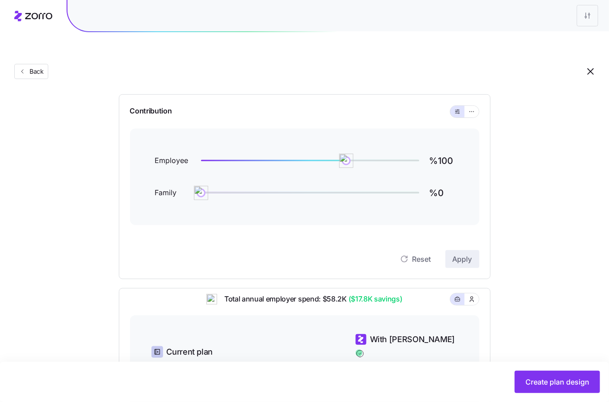
click at [475, 95] on div "Contribution" at bounding box center [305, 112] width 350 height 34
click at [474, 106] on div at bounding box center [465, 112] width 29 height 12
click at [471, 106] on icon "button" at bounding box center [472, 111] width 6 height 11
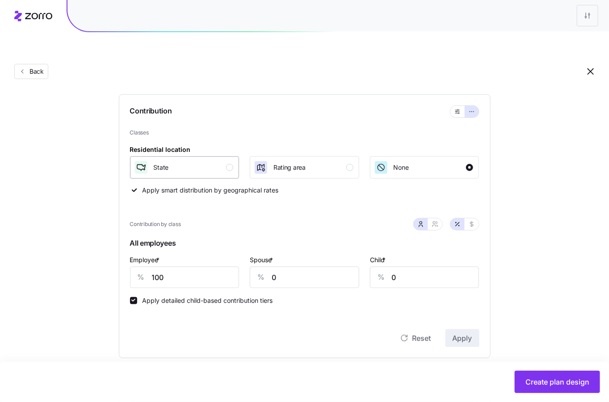
click at [181, 161] on div "State" at bounding box center [184, 168] width 100 height 14
click at [429, 161] on div "None" at bounding box center [424, 168] width 100 height 14
click at [452, 328] on div "Contribution Classes Residential location State Rating area None Apply smart di…" at bounding box center [305, 226] width 372 height 264
click at [453, 333] on span "Apply" at bounding box center [463, 338] width 20 height 11
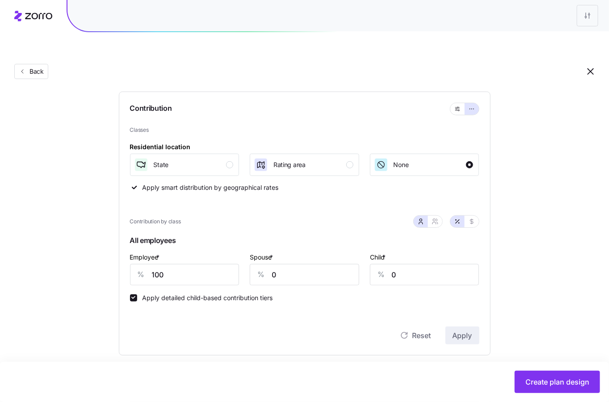
scroll to position [344, 0]
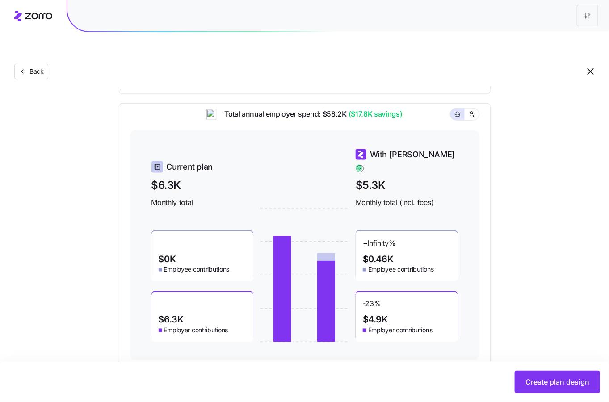
click at [515, 390] on div "Create plan design" at bounding box center [305, 382] width 592 height 22
click at [516, 388] on button "Create plan design" at bounding box center [557, 382] width 85 height 22
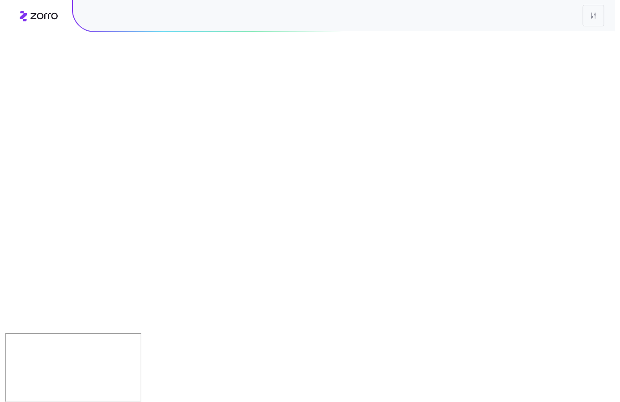
scroll to position [0, 0]
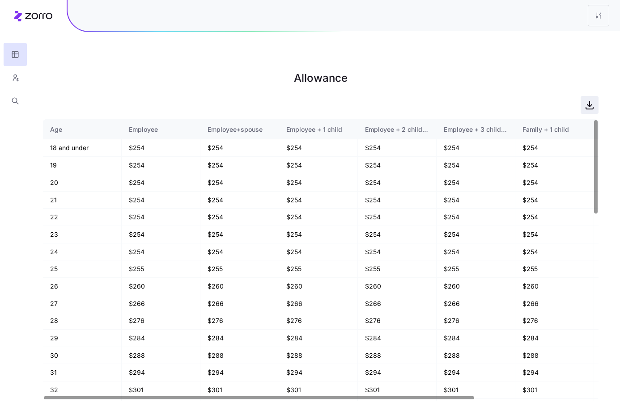
click at [581, 97] on span "button" at bounding box center [589, 105] width 17 height 17
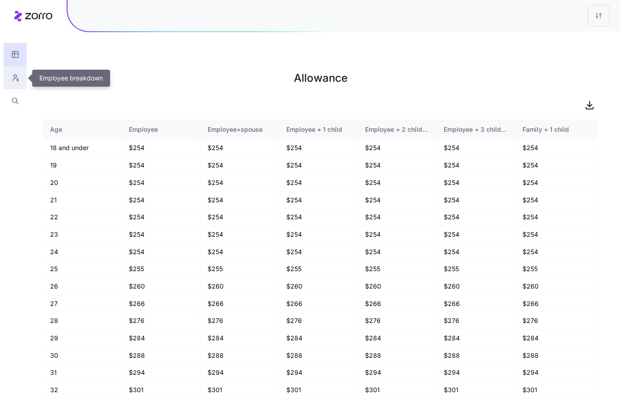
click at [13, 74] on icon "button" at bounding box center [15, 77] width 8 height 9
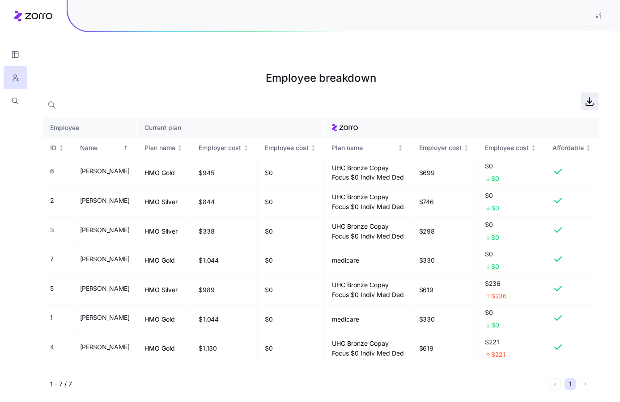
click at [586, 96] on icon "button" at bounding box center [589, 101] width 11 height 11
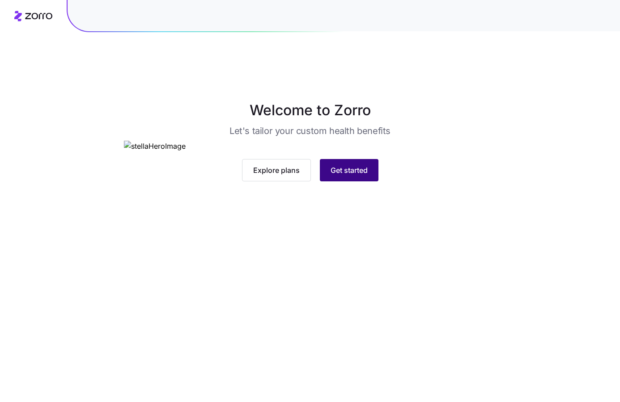
click at [352, 176] on span "Get started" at bounding box center [348, 170] width 37 height 11
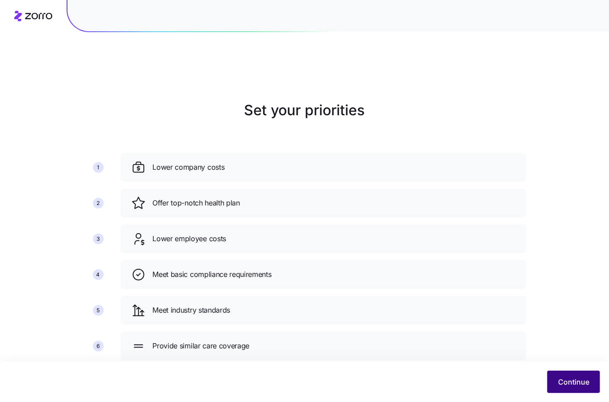
click at [561, 376] on button "Continue" at bounding box center [574, 382] width 53 height 22
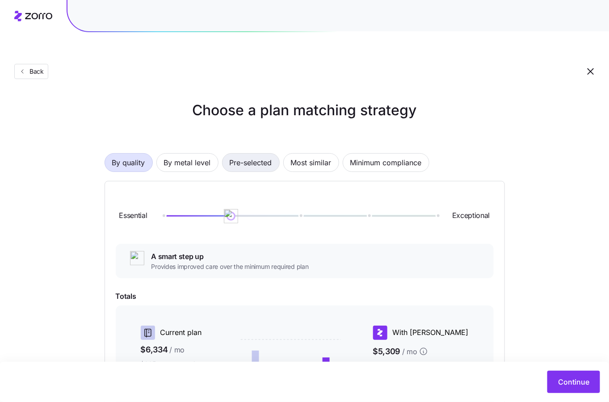
click at [241, 154] on span "Pre-selected" at bounding box center [251, 163] width 42 height 18
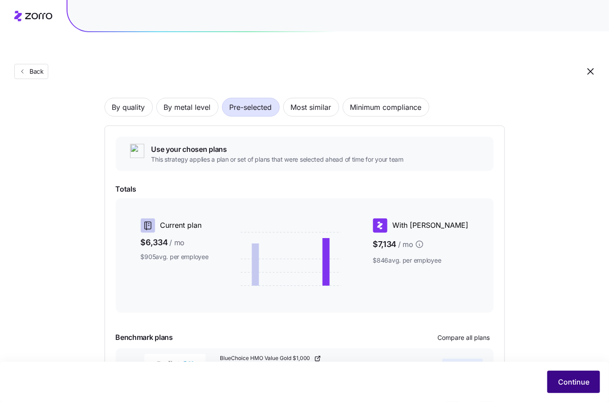
scroll to position [93, 0]
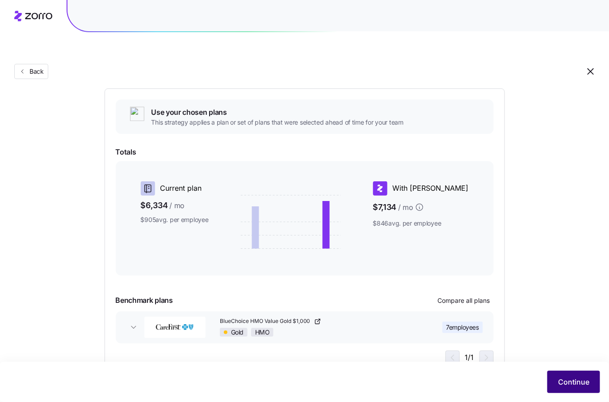
click at [583, 381] on span "Continue" at bounding box center [573, 382] width 31 height 11
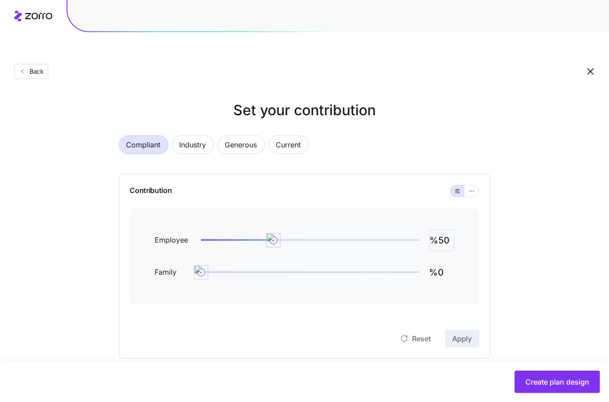
click at [440, 230] on input "%50" at bounding box center [442, 240] width 25 height 21
type input "%100"
click at [462, 327] on div "Contribution Employee %100 Family %0 Reset Apply" at bounding box center [305, 266] width 372 height 185
click at [461, 334] on span "Apply" at bounding box center [463, 339] width 20 height 11
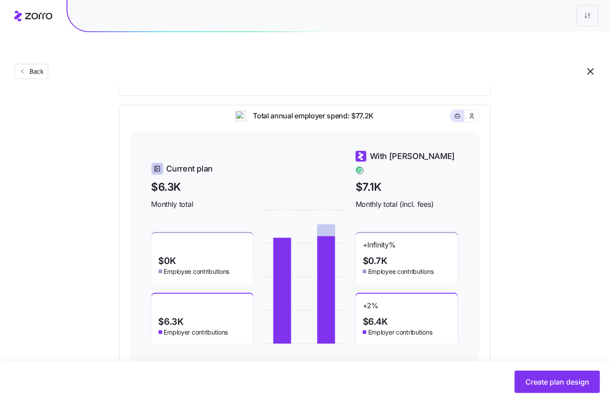
scroll to position [264, 0]
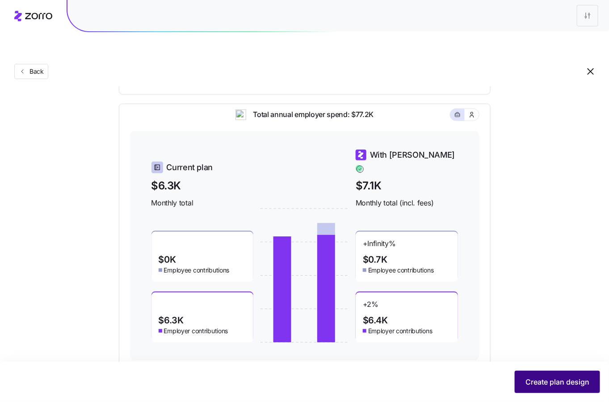
click at [516, 381] on button "Create plan design" at bounding box center [557, 382] width 85 height 22
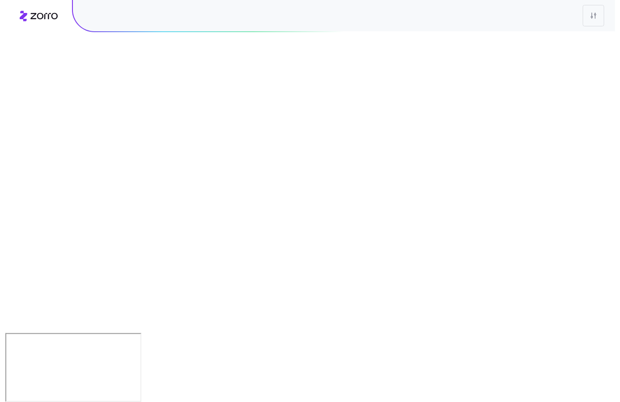
scroll to position [0, 0]
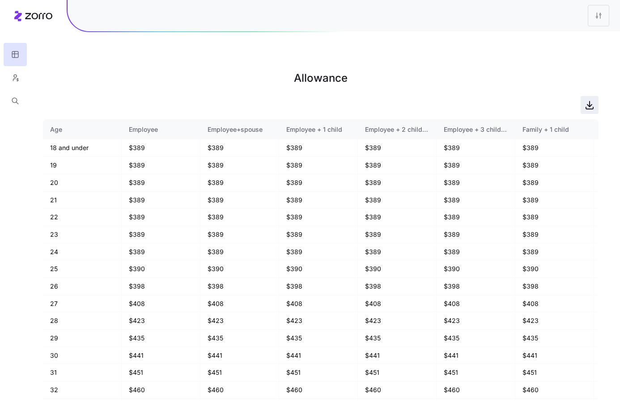
click at [588, 100] on icon "button" at bounding box center [589, 105] width 11 height 11
click at [16, 80] on icon "button" at bounding box center [15, 77] width 8 height 9
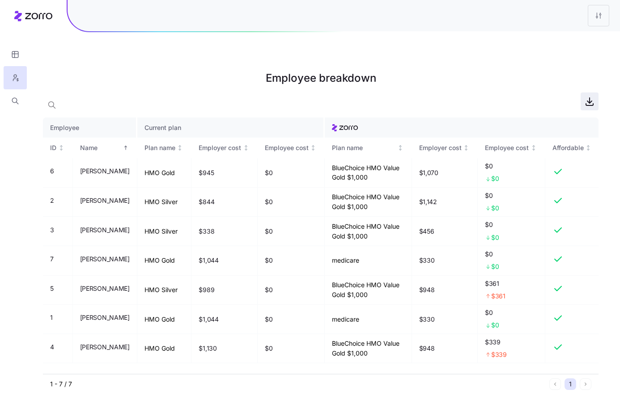
click at [594, 96] on icon "button" at bounding box center [589, 101] width 11 height 11
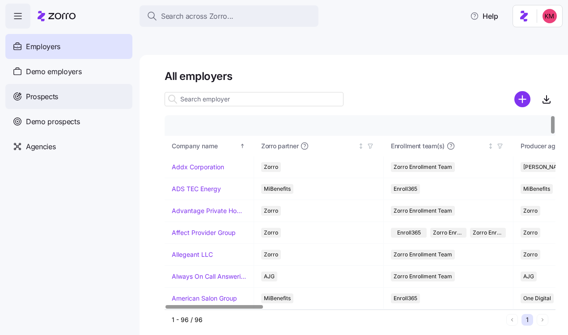
click at [59, 103] on div "Prospects" at bounding box center [68, 96] width 127 height 25
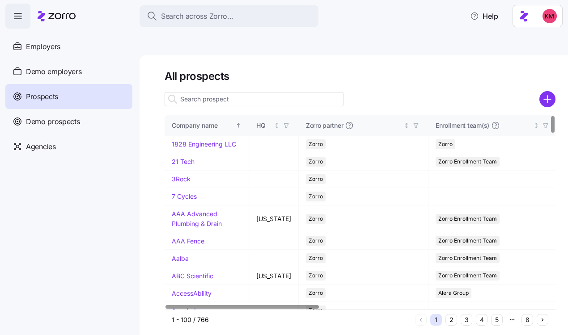
click at [216, 92] on input at bounding box center [254, 99] width 179 height 14
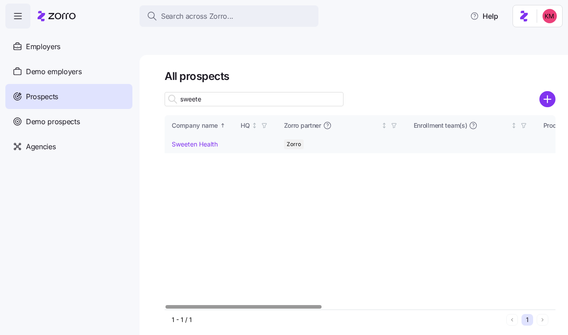
type input "sweete"
click at [188, 140] on link "Sweeten Health" at bounding box center [195, 144] width 46 height 8
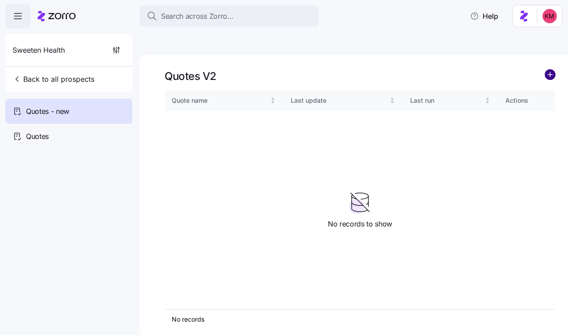
click at [547, 70] on circle "add icon" at bounding box center [550, 75] width 10 height 10
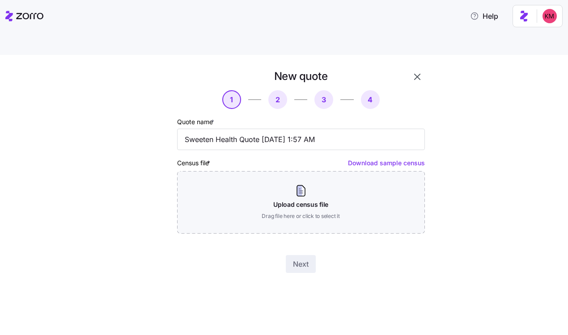
click at [5, 95] on div "New quote 1 2 3 4 Quote name * Sweeten Health Quote 10/04/2025 1:57 AM Census f…" at bounding box center [284, 205] width 568 height 301
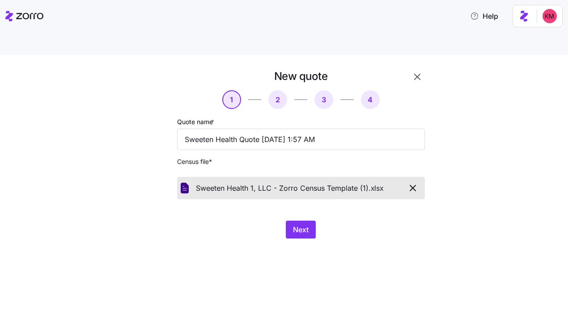
click at [414, 245] on div "New quote 1 2 3 4 Quote name * Sweeten Health Quote 10/04/2025 1:57 AM Census f…" at bounding box center [284, 205] width 568 height 301
click at [307, 224] on span "Next" at bounding box center [301, 229] width 16 height 11
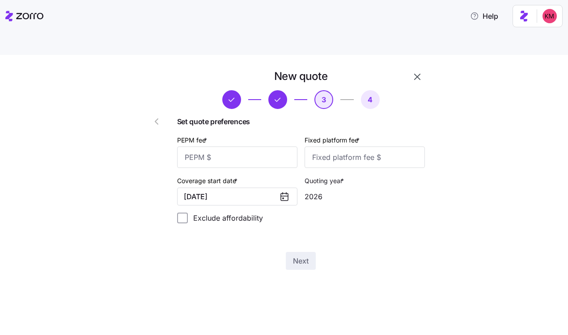
click at [5, 241] on div "New quote 3 4 Set quote preferences PEPM fee * Fixed platform fee * Coverage st…" at bounding box center [284, 205] width 568 height 301
click at [229, 147] on input "PEPM fee *" at bounding box center [237, 157] width 120 height 21
type input "0"
type input "1000"
click at [307, 252] on button "Next" at bounding box center [301, 261] width 30 height 18
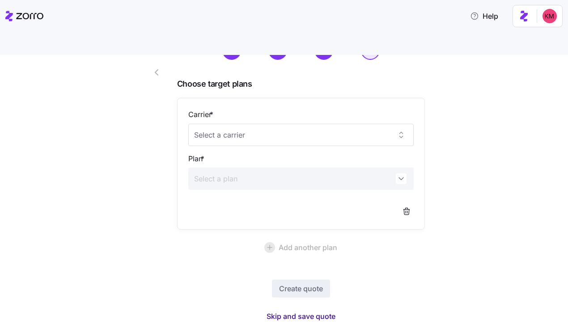
click at [280, 311] on span "Skip and save quote" at bounding box center [300, 316] width 69 height 11
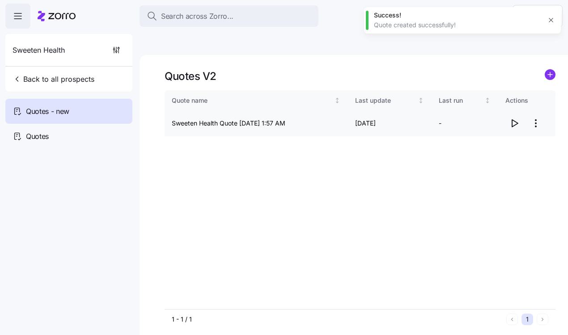
click at [518, 118] on icon "button" at bounding box center [514, 123] width 11 height 11
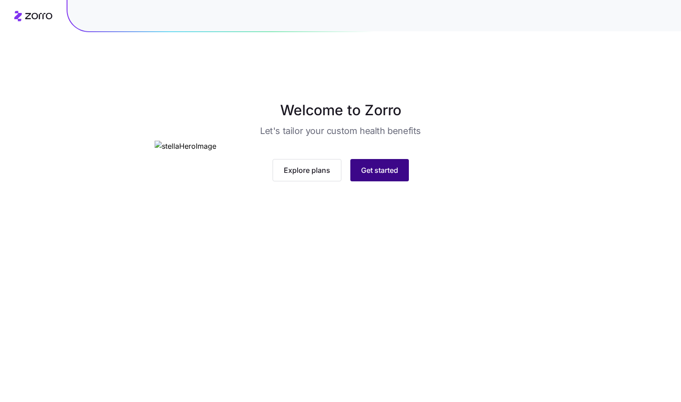
click at [372, 182] on button "Get started" at bounding box center [380, 170] width 59 height 22
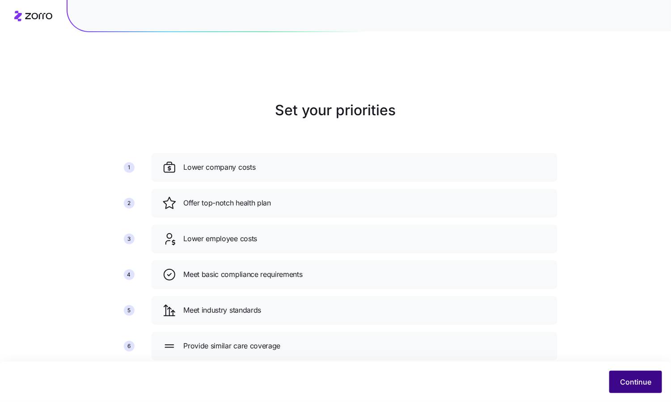
click at [613, 372] on button "Continue" at bounding box center [635, 382] width 53 height 22
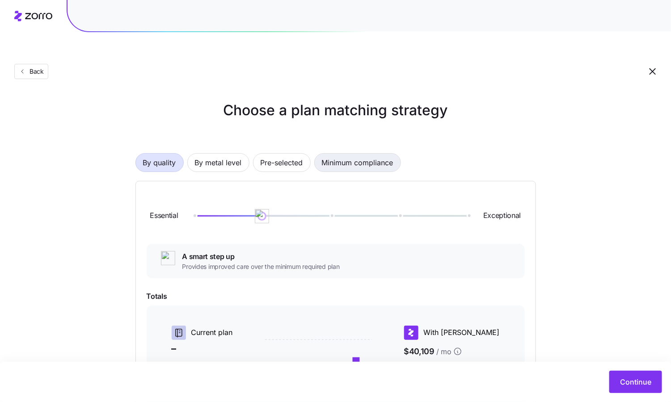
click at [343, 154] on span "Minimum compliance" at bounding box center [358, 163] width 72 height 18
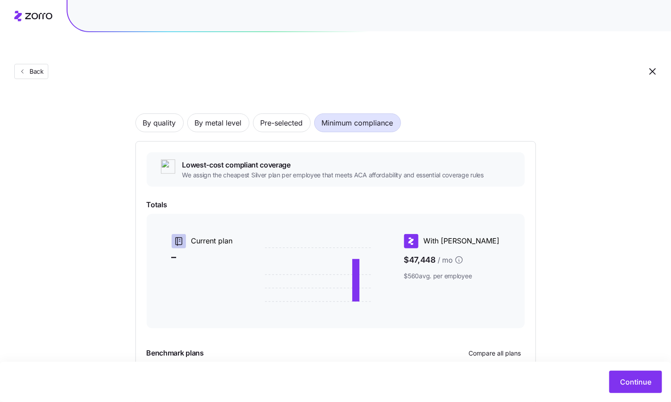
scroll to position [102, 0]
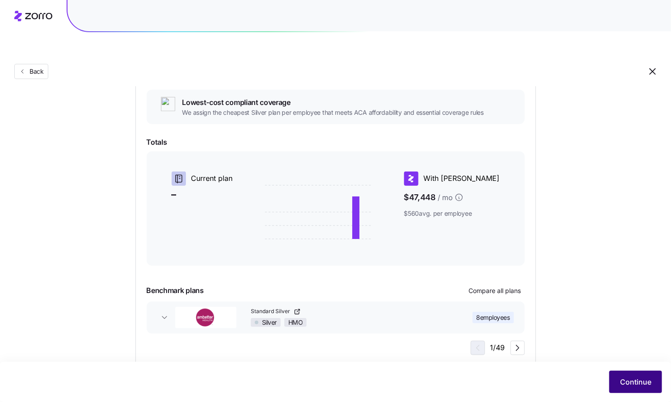
click at [628, 381] on span "Continue" at bounding box center [635, 382] width 31 height 11
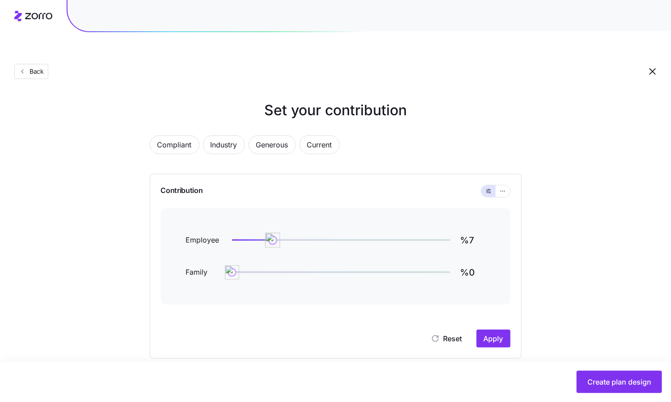
type input "%0"
drag, startPoint x: 358, startPoint y: 220, endPoint x: 207, endPoint y: 220, distance: 151.1
click at [207, 230] on div "Employee %0" at bounding box center [336, 240] width 300 height 21
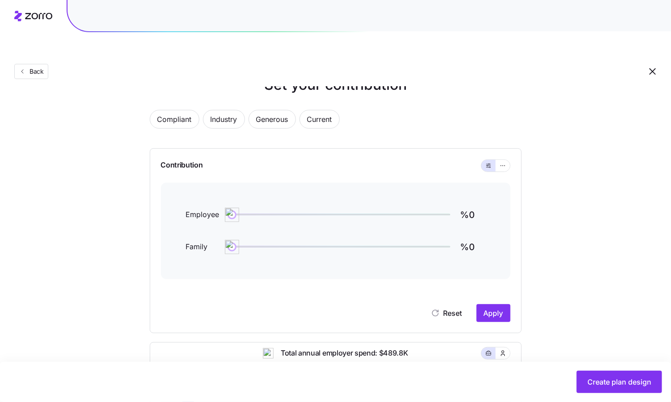
scroll to position [91, 0]
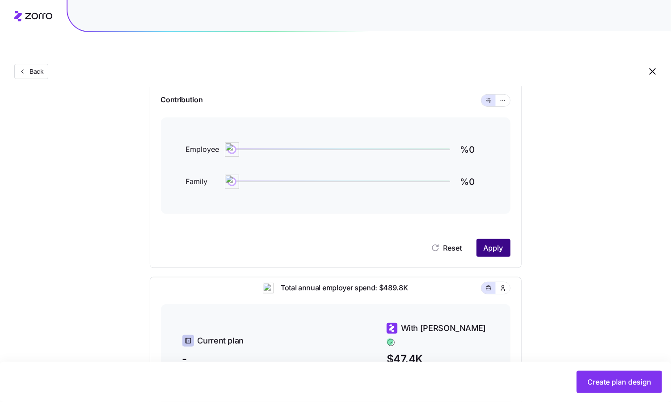
click at [481, 239] on button "Apply" at bounding box center [494, 248] width 34 height 18
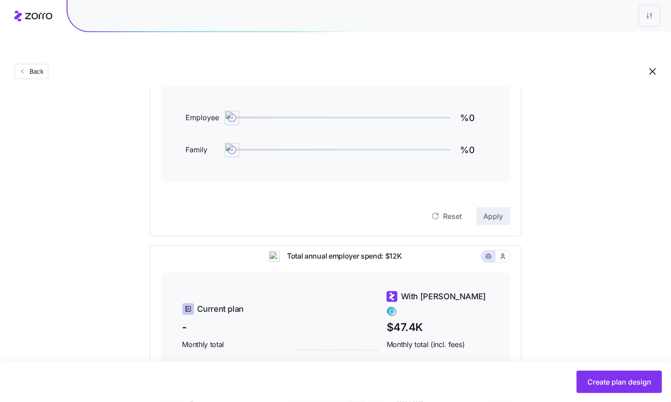
scroll to position [264, 0]
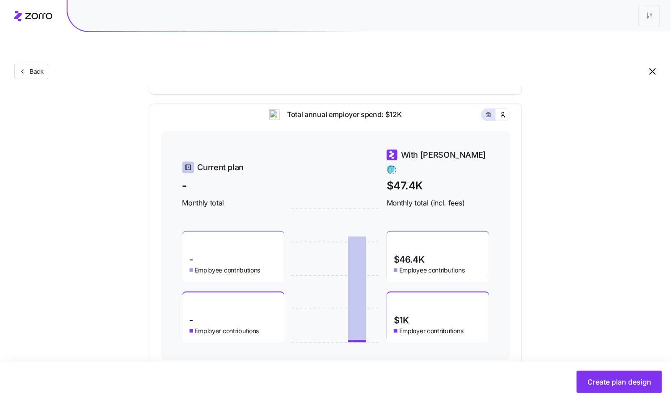
click at [609, 376] on button "Create plan design" at bounding box center [619, 382] width 85 height 22
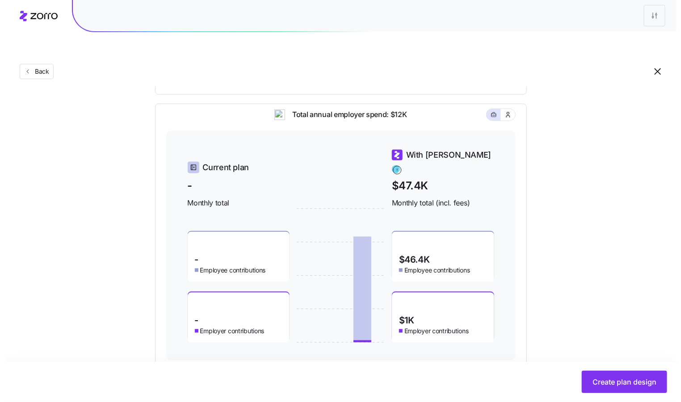
scroll to position [0, 0]
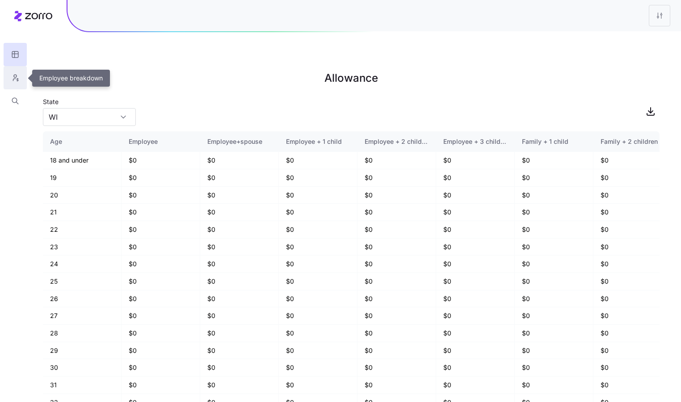
click at [10, 78] on button "button" at bounding box center [15, 77] width 23 height 23
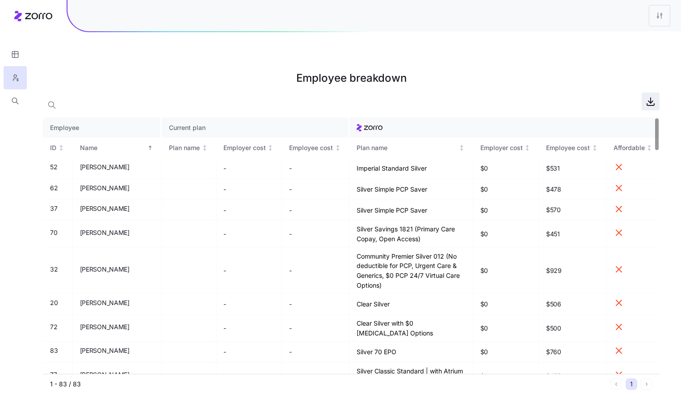
click at [649, 96] on icon "button" at bounding box center [651, 101] width 11 height 11
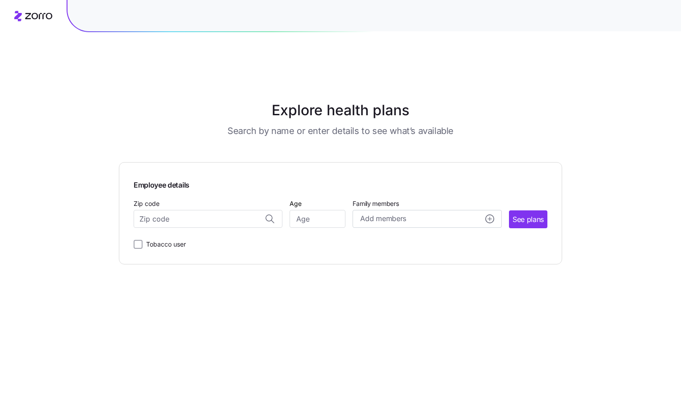
click at [654, 123] on div "Explore health plans Search by name or enter details to see what’s available Em…" at bounding box center [340, 222] width 681 height 402
click at [206, 210] on input "Zip code" at bounding box center [208, 219] width 149 height 18
paste input "78244"
click at [185, 237] on span "78244, [GEOGRAPHIC_DATA], [GEOGRAPHIC_DATA]" at bounding box center [206, 242] width 125 height 11
type input "78244, [GEOGRAPHIC_DATA], [GEOGRAPHIC_DATA]"
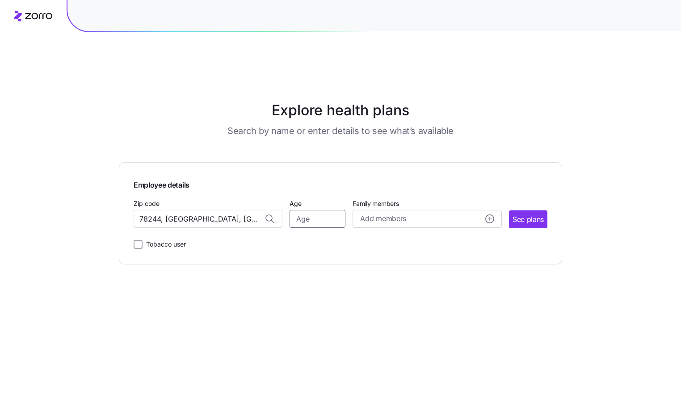
click at [321, 210] on input "Age" at bounding box center [318, 219] width 56 height 18
type input "32"
click at [519, 214] on span "See plans" at bounding box center [528, 219] width 31 height 11
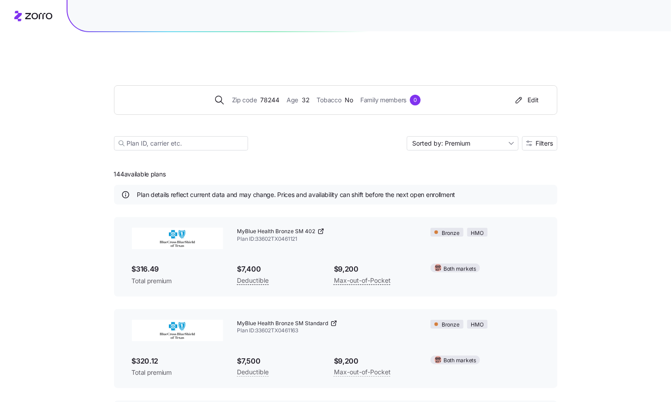
click at [4, 106] on div "Zip code 78244 Age [DEMOGRAPHIC_DATA] Tobacco No Family members 0 Edit Sorted b…" at bounding box center [335, 343] width 671 height 644
